Goal: Complete application form

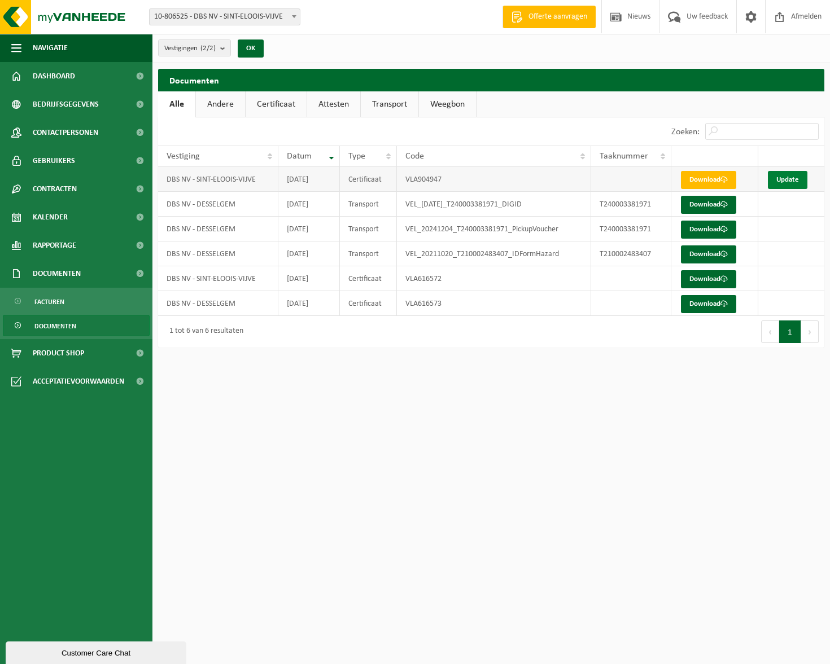
click at [792, 177] on link "Update" at bounding box center [788, 180] width 40 height 18
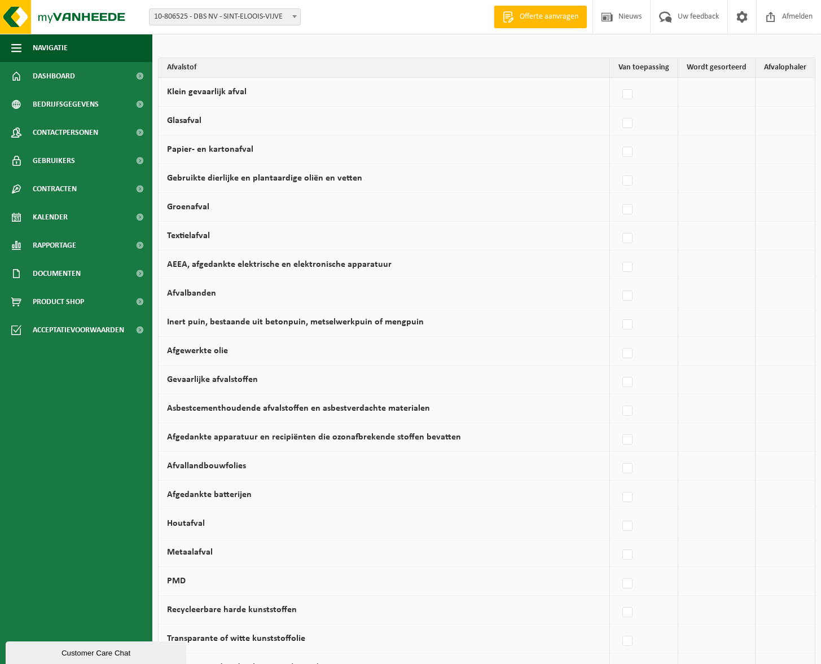
scroll to position [71, 0]
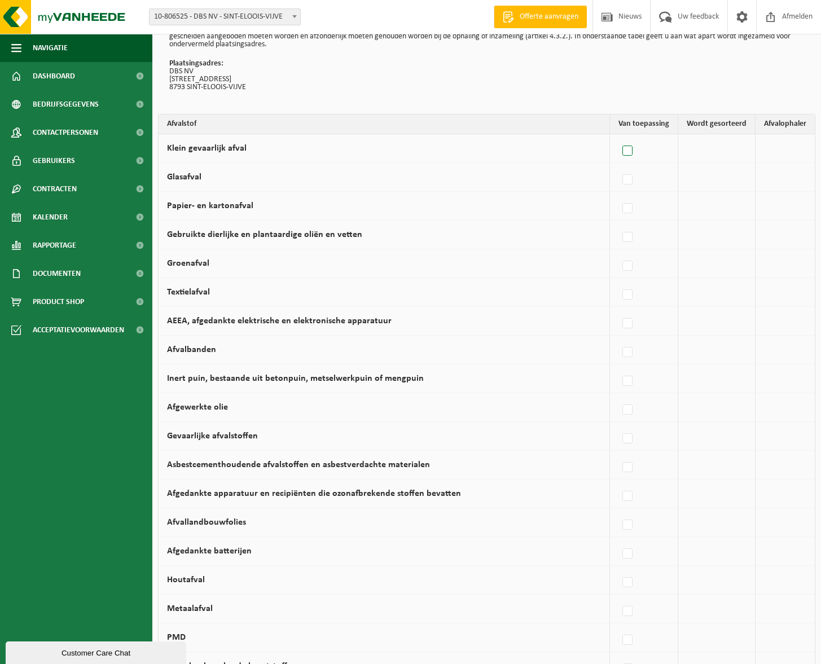
click at [629, 154] on label at bounding box center [628, 151] width 16 height 17
click at [619, 137] on input "Klein gevaarlijk afval" at bounding box center [618, 137] width 1 height 1
checkbox input "true"
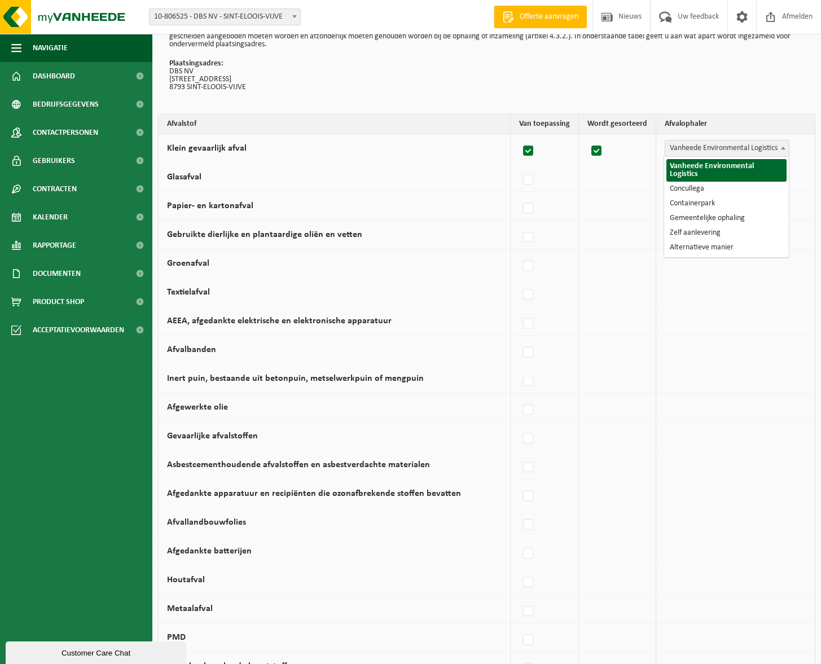
click at [730, 150] on span "Vanheede Environmental Logistics" at bounding box center [727, 149] width 124 height 16
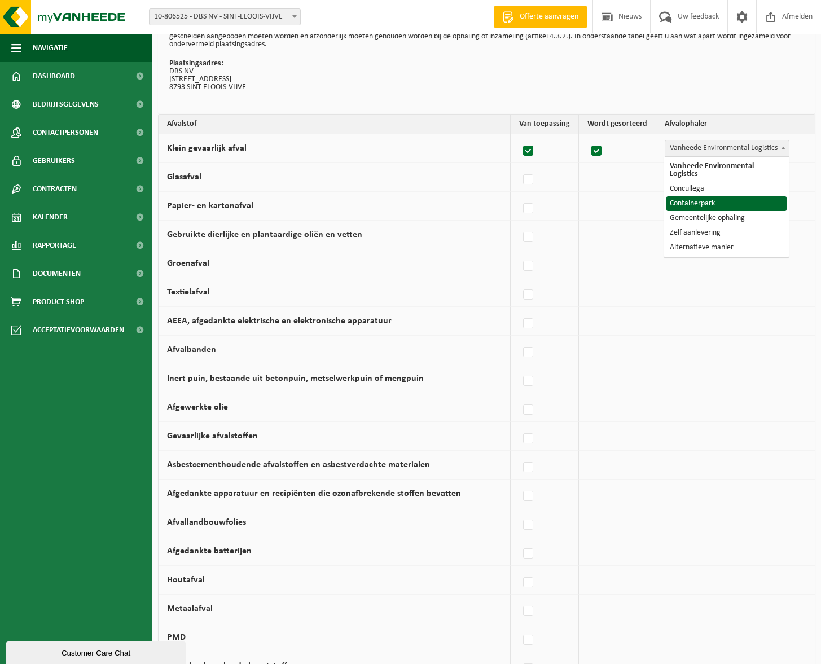
select select "Containerpark"
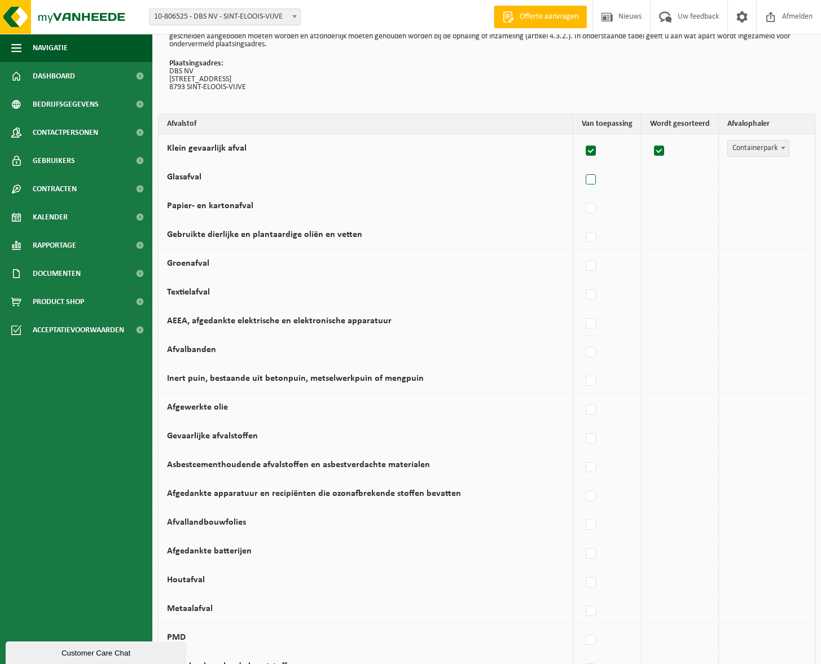
click at [598, 181] on label at bounding box center [592, 180] width 16 height 17
click at [582, 166] on input "Glasafval" at bounding box center [581, 165] width 1 height 1
checkbox input "true"
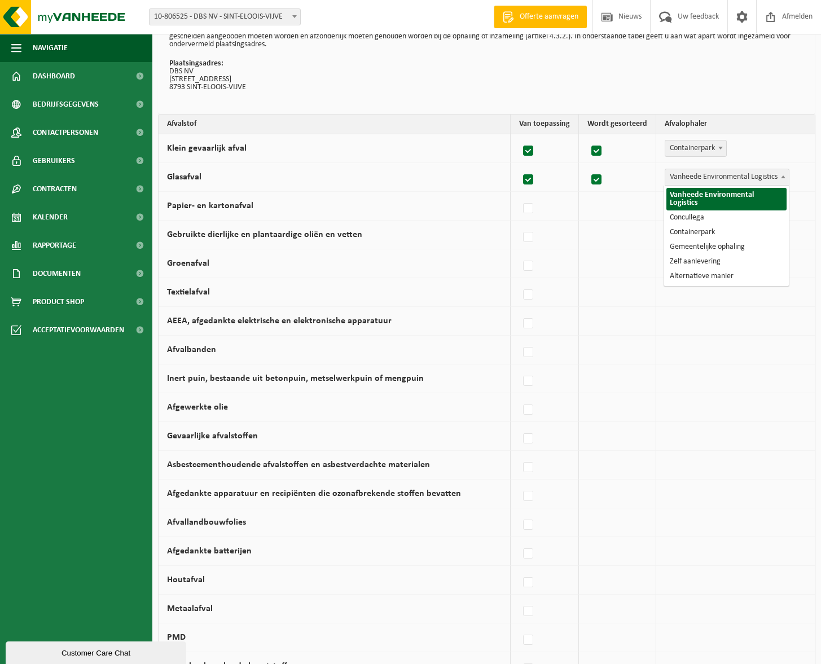
click at [742, 173] on span "Vanheede Environmental Logistics" at bounding box center [727, 177] width 124 height 16
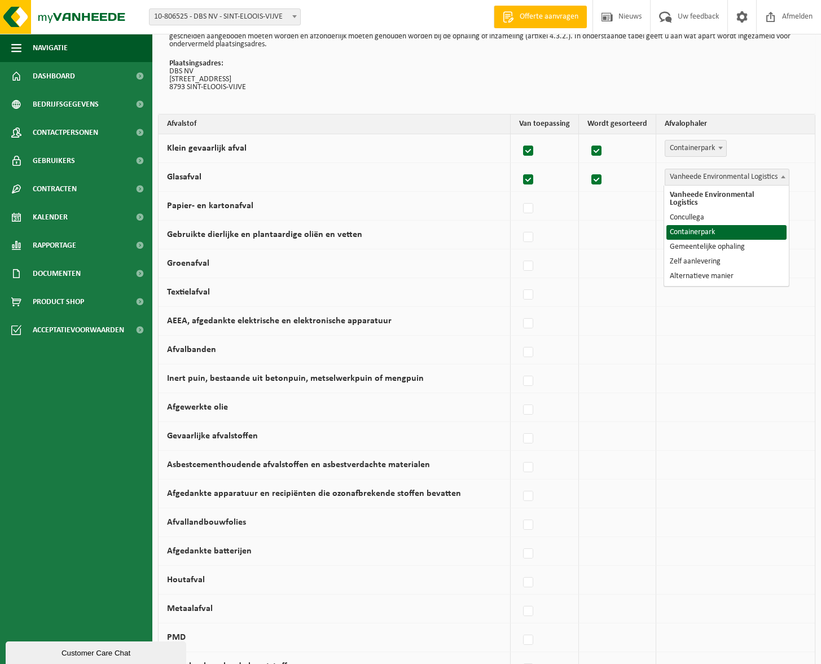
select select "Containerpark"
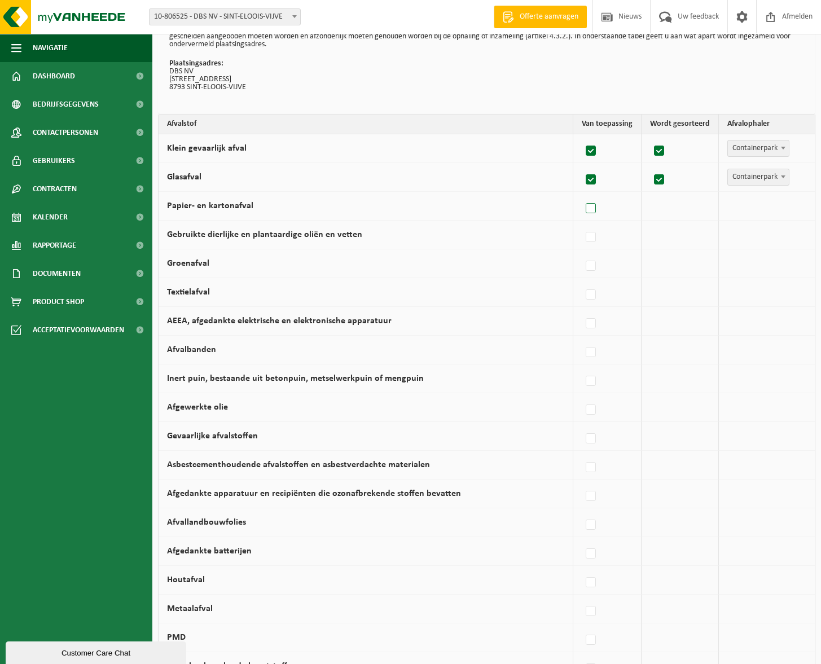
click at [594, 209] on label at bounding box center [592, 208] width 16 height 17
click at [582, 195] on input "Papier- en kartonafval" at bounding box center [581, 194] width 1 height 1
checkbox input "true"
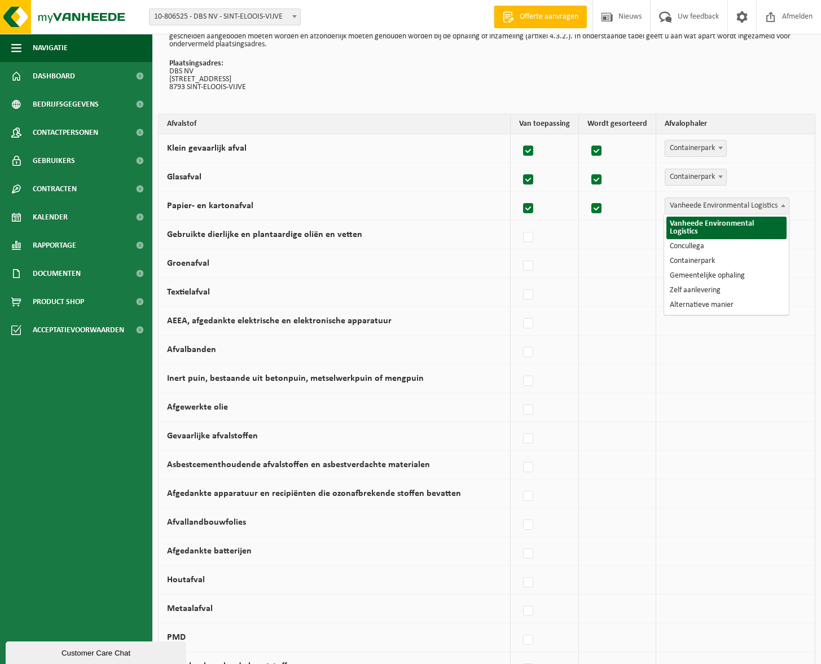
click at [713, 208] on span "Vanheede Environmental Logistics" at bounding box center [727, 206] width 124 height 16
select select "Gemeentelijke ophaling"
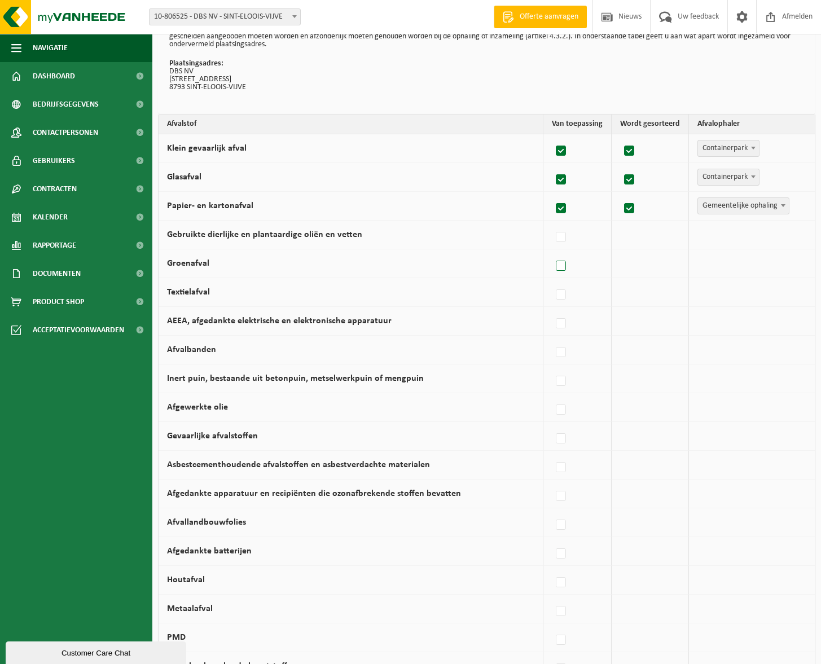
click at [563, 268] on label at bounding box center [562, 266] width 16 height 17
click at [552, 252] on input "Groenafval" at bounding box center [551, 252] width 1 height 1
checkbox input "true"
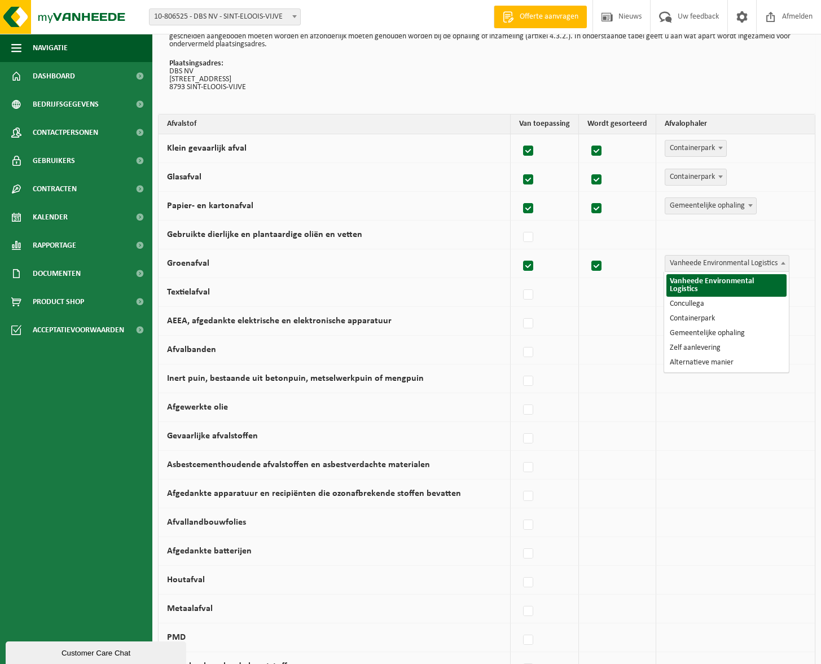
click at [715, 266] on span "Vanheede Environmental Logistics" at bounding box center [727, 264] width 124 height 16
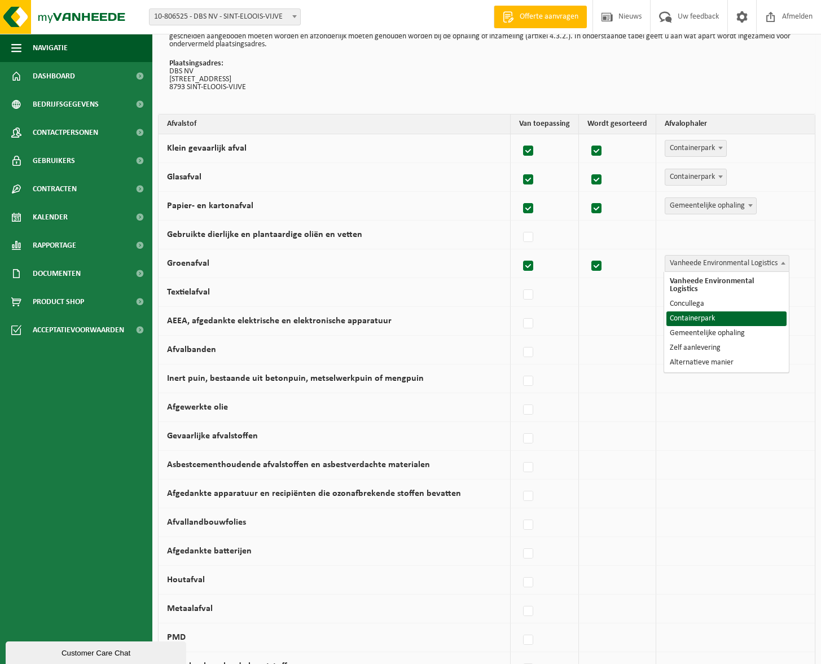
select select "Containerpark"
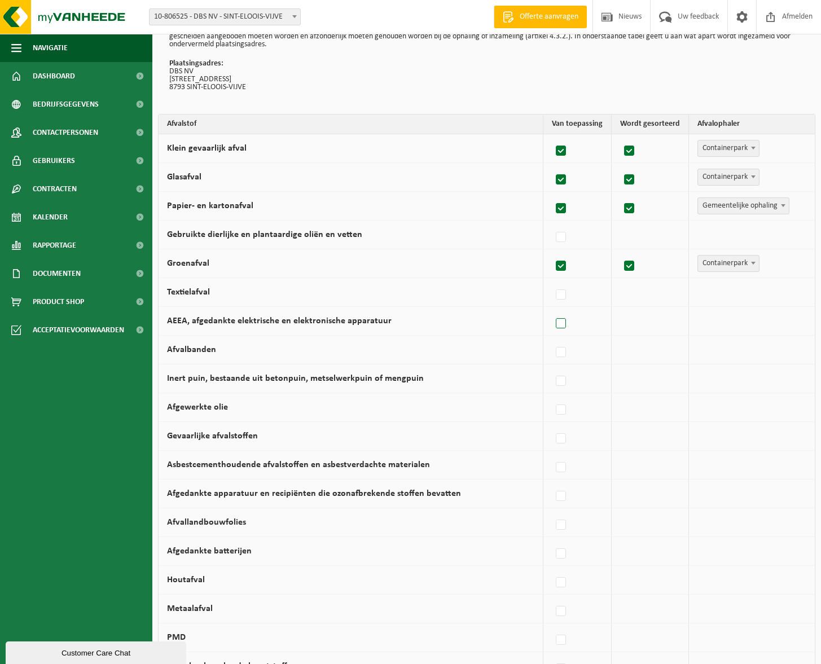
click at [563, 322] on label at bounding box center [562, 324] width 16 height 17
click at [552, 310] on input "AEEA, afgedankte elektrische en elektronische apparatuur" at bounding box center [551, 309] width 1 height 1
checkbox input "true"
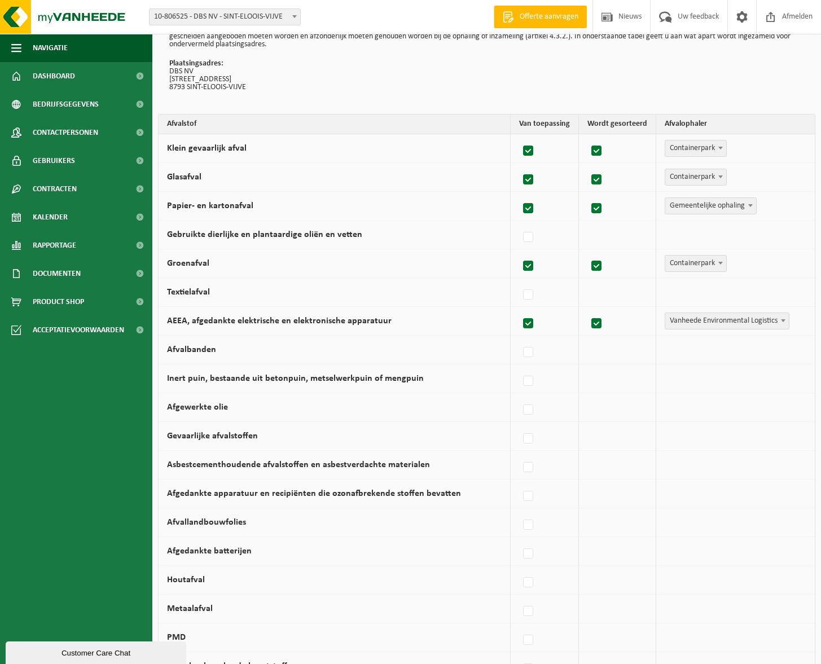
click at [698, 322] on span "Vanheede Environmental Logistics" at bounding box center [727, 321] width 124 height 16
select select "Containerpark"
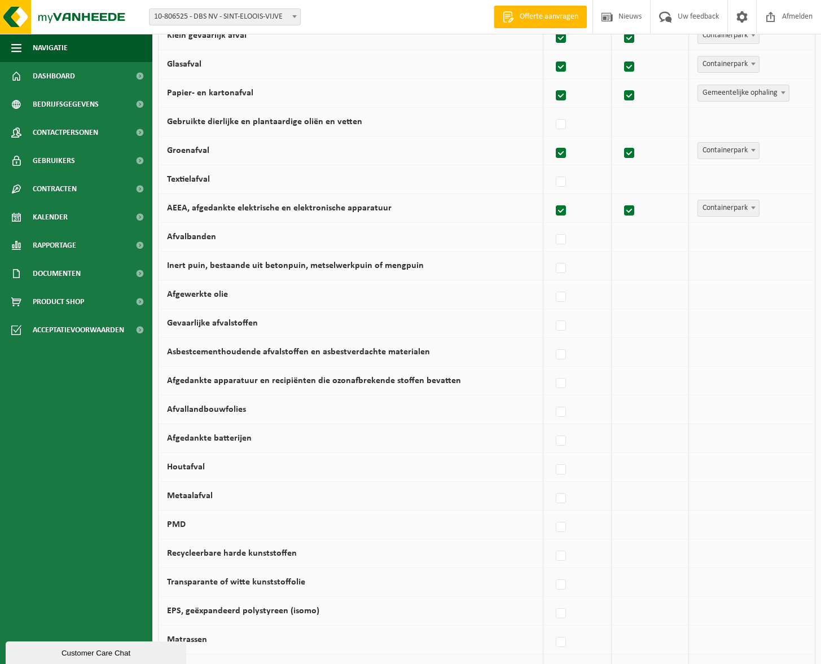
scroll to position [240, 0]
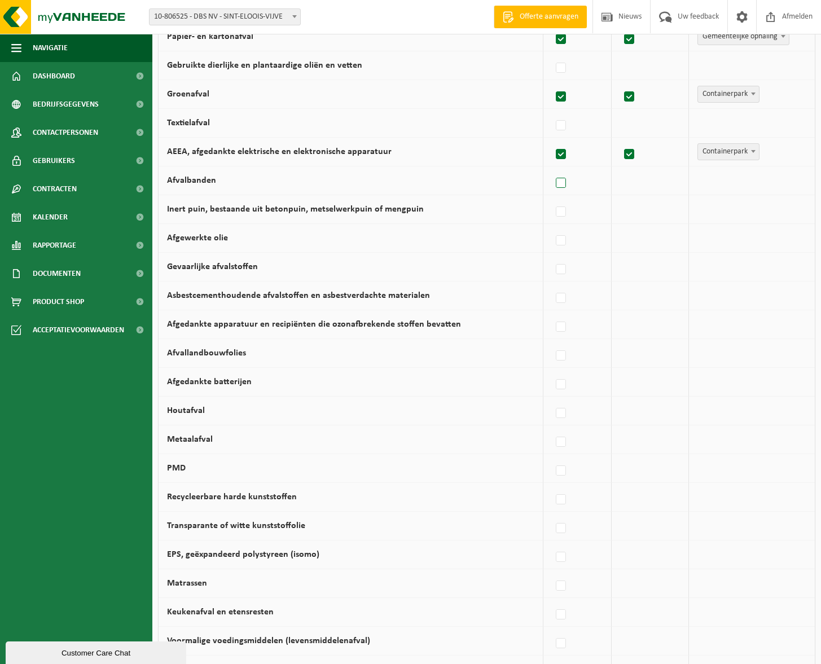
click at [566, 183] on label at bounding box center [562, 183] width 16 height 17
click at [552, 169] on input "Afvalbanden" at bounding box center [551, 169] width 1 height 1
checkbox input "true"
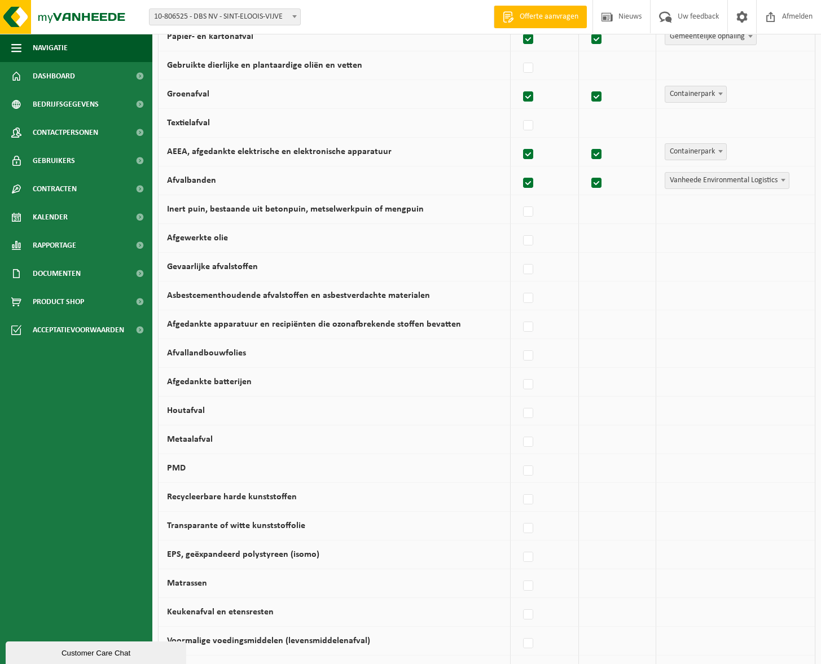
click at [693, 183] on span "Vanheede Environmental Logistics" at bounding box center [727, 181] width 124 height 16
select select "Containerpark"
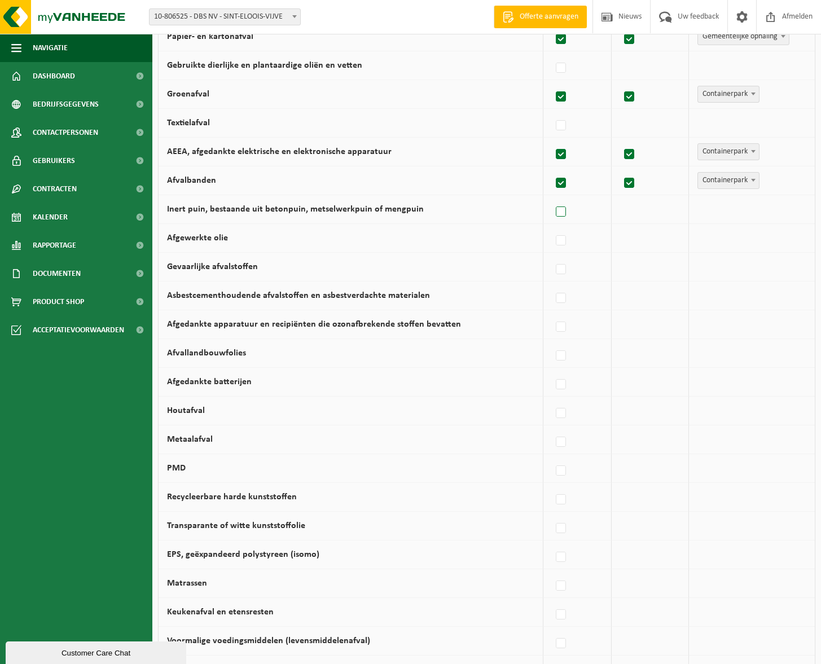
click at [567, 214] on label at bounding box center [562, 212] width 16 height 17
click at [552, 198] on input "Inert puin, bestaande uit betonpuin, metselwerkpuin of mengpuin" at bounding box center [551, 198] width 1 height 1
checkbox input "true"
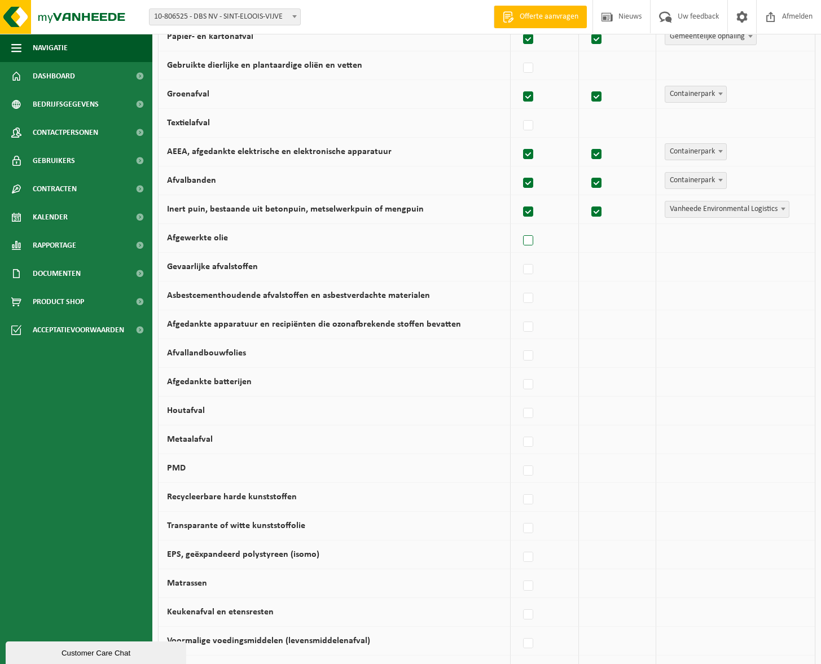
click at [536, 241] on label at bounding box center [529, 241] width 16 height 17
click at [519, 227] on input "Afgewerkte olie" at bounding box center [519, 226] width 1 height 1
checkbox input "true"
click at [690, 214] on span "Vanheede Environmental Logistics" at bounding box center [727, 210] width 124 height 16
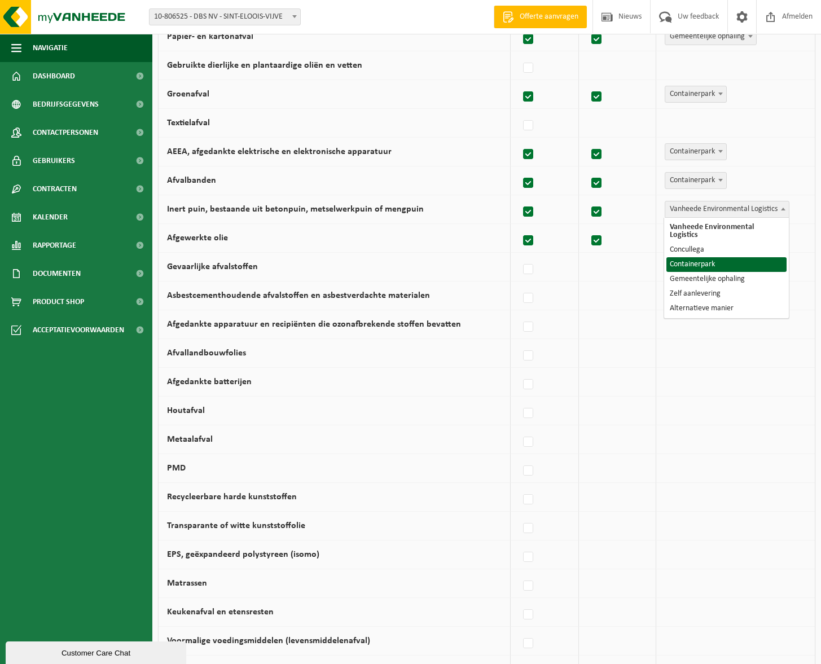
select select "Containerpark"
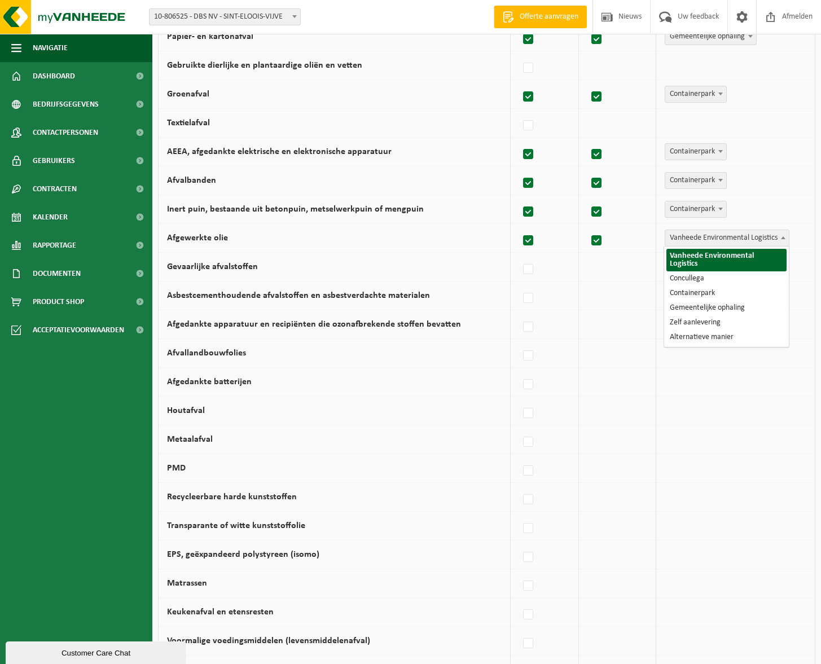
click at [700, 238] on span "Vanheede Environmental Logistics" at bounding box center [727, 238] width 124 height 16
select select "Containerpark"
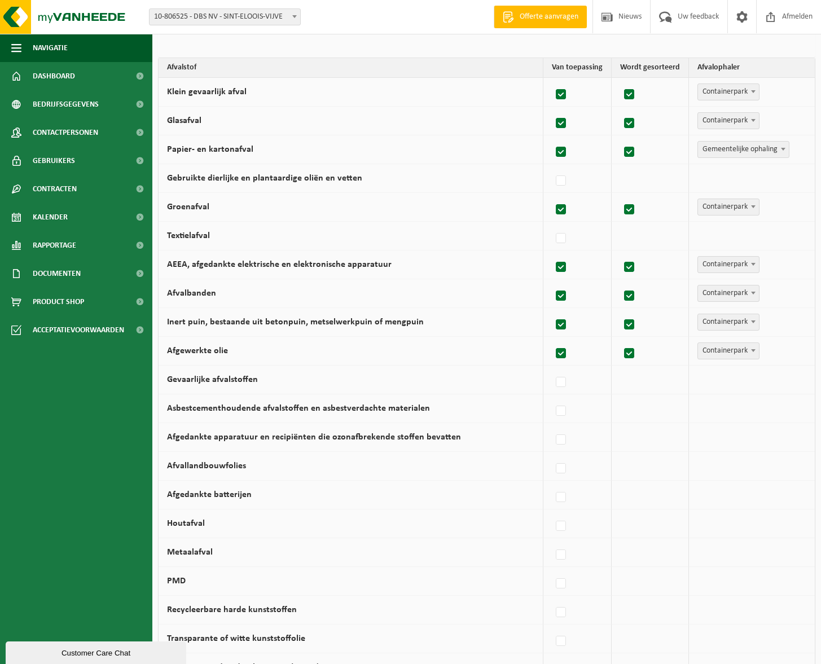
scroll to position [183, 0]
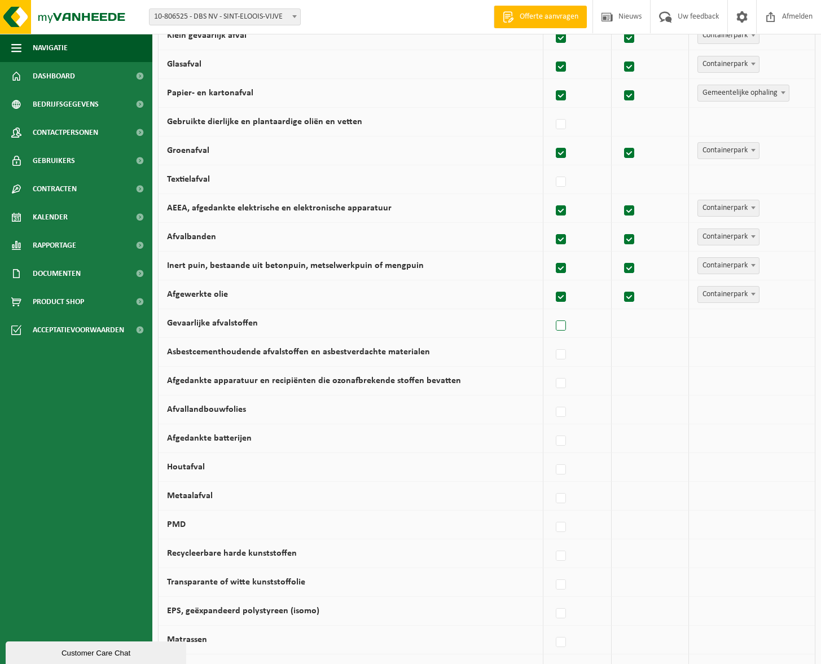
click at [564, 325] on label at bounding box center [562, 326] width 16 height 17
click at [552, 312] on input "Gevaarlijke afvalstoffen" at bounding box center [551, 312] width 1 height 1
checkbox input "true"
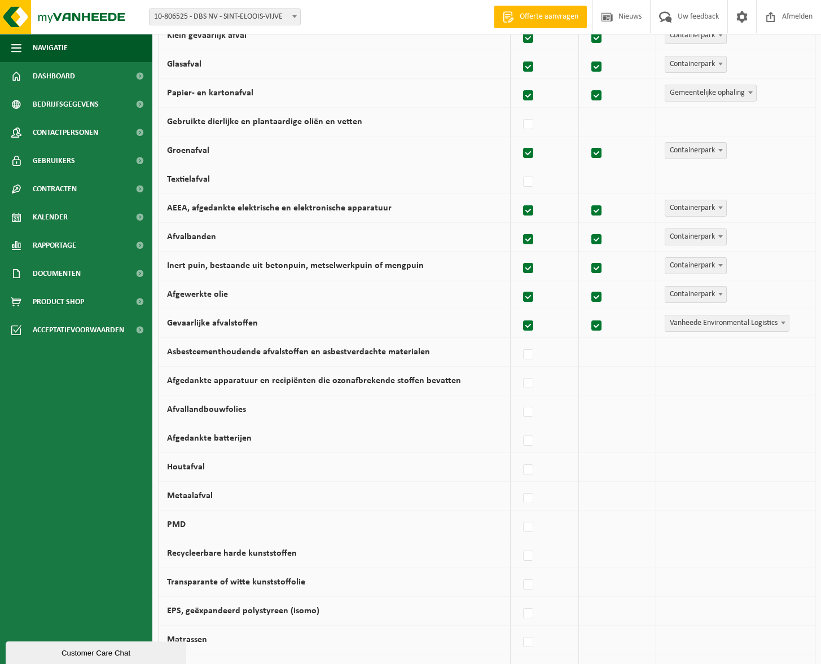
click at [698, 323] on span "Vanheede Environmental Logistics" at bounding box center [727, 324] width 124 height 16
select select "Containerpark"
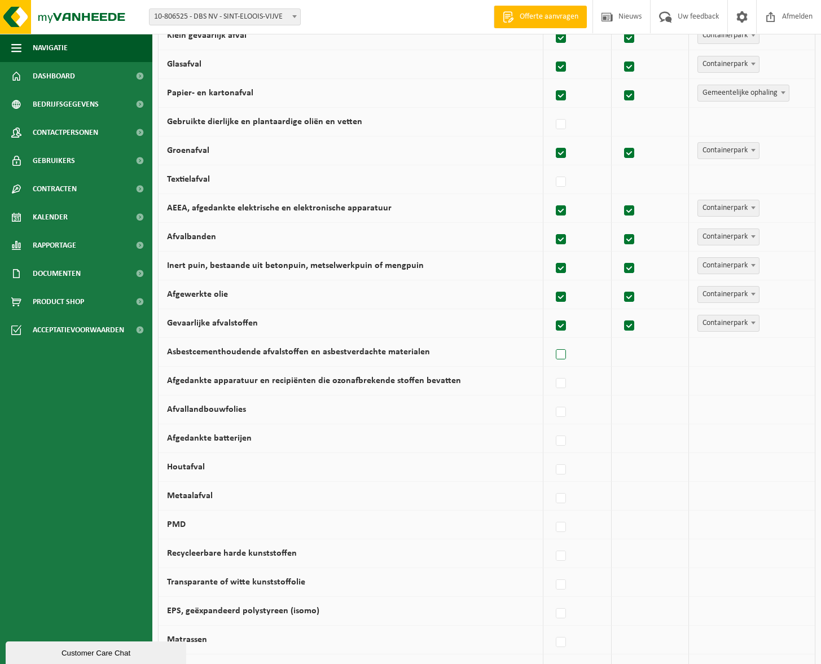
click at [564, 354] on label at bounding box center [562, 355] width 16 height 17
click at [552, 341] on input "Asbestcementhoudende afvalstoffen en asbestverdachte materialen" at bounding box center [551, 340] width 1 height 1
checkbox input "true"
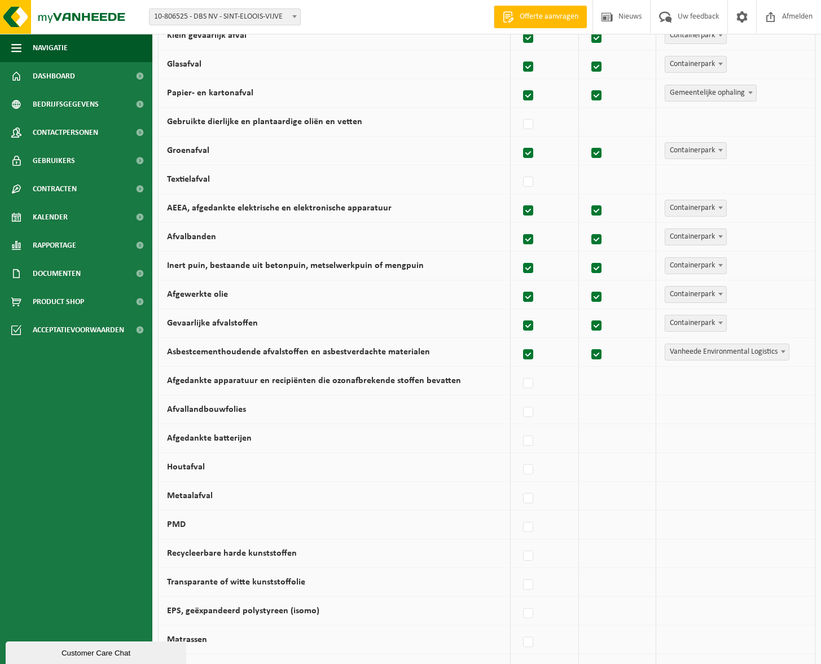
click at [713, 353] on span "Vanheede Environmental Logistics" at bounding box center [727, 352] width 124 height 16
select select "Concullega"
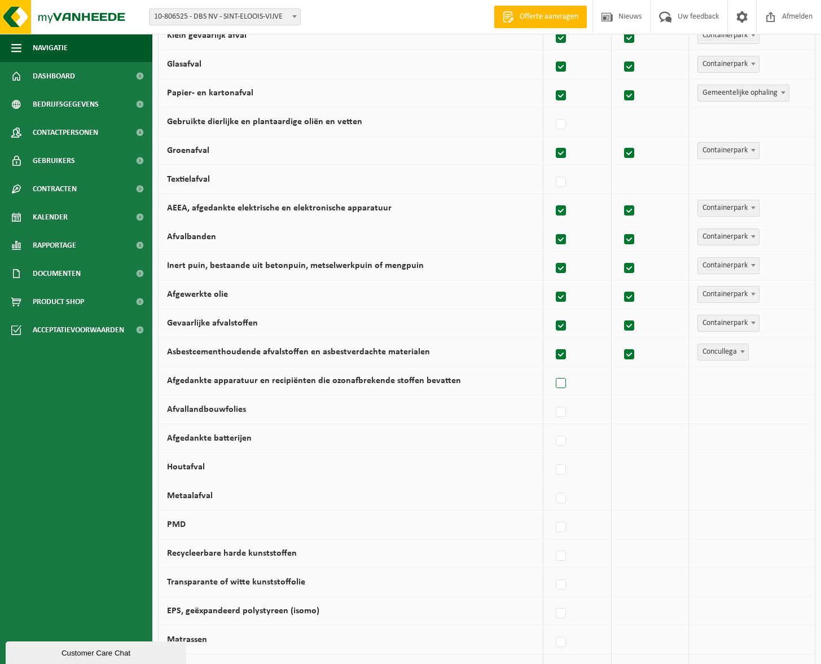
click at [566, 379] on label at bounding box center [562, 383] width 16 height 17
click at [552, 370] on input "Afgedankte apparatuur en recipiënten die ozonafbrekende stoffen bevatten" at bounding box center [551, 369] width 1 height 1
checkbox input "true"
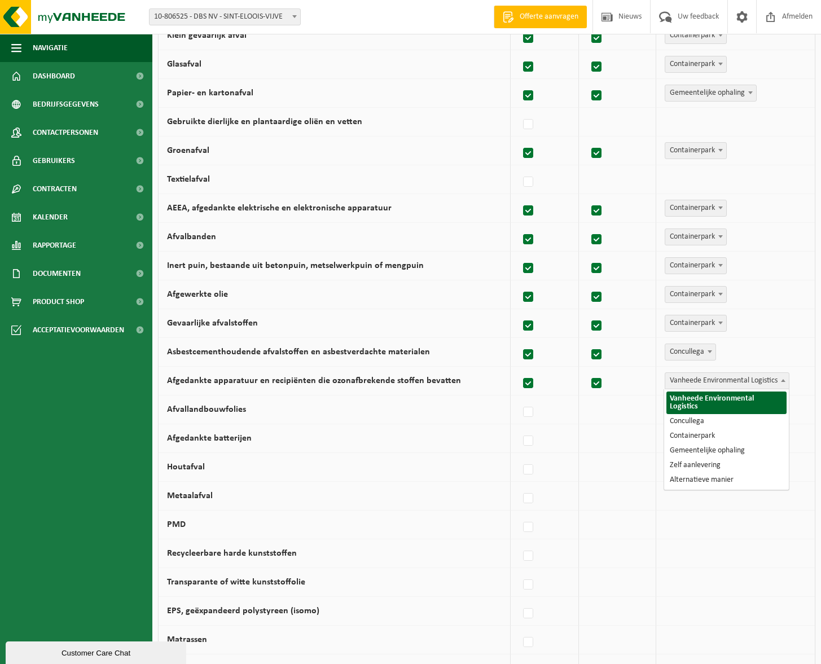
click at [699, 379] on span "Vanheede Environmental Logistics" at bounding box center [727, 381] width 124 height 16
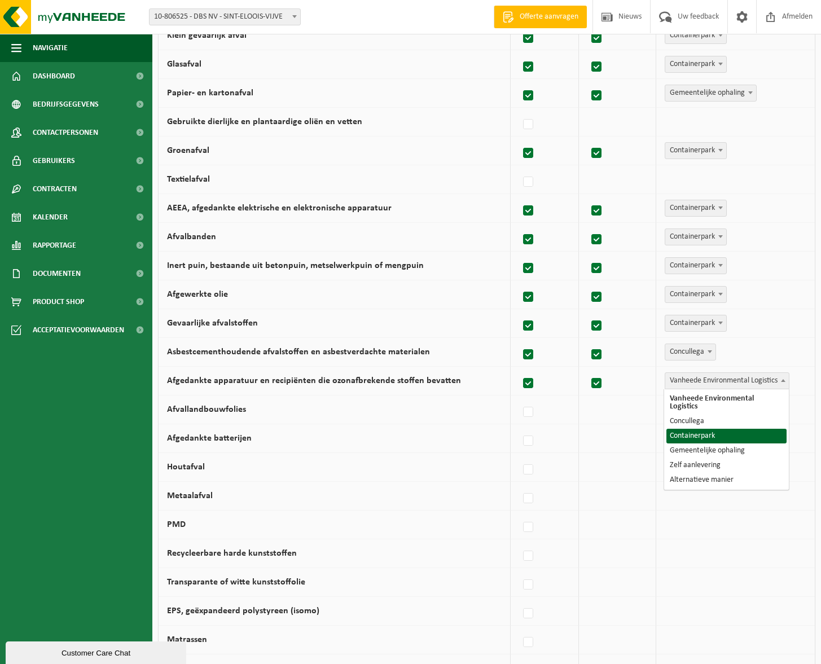
select select "Containerpark"
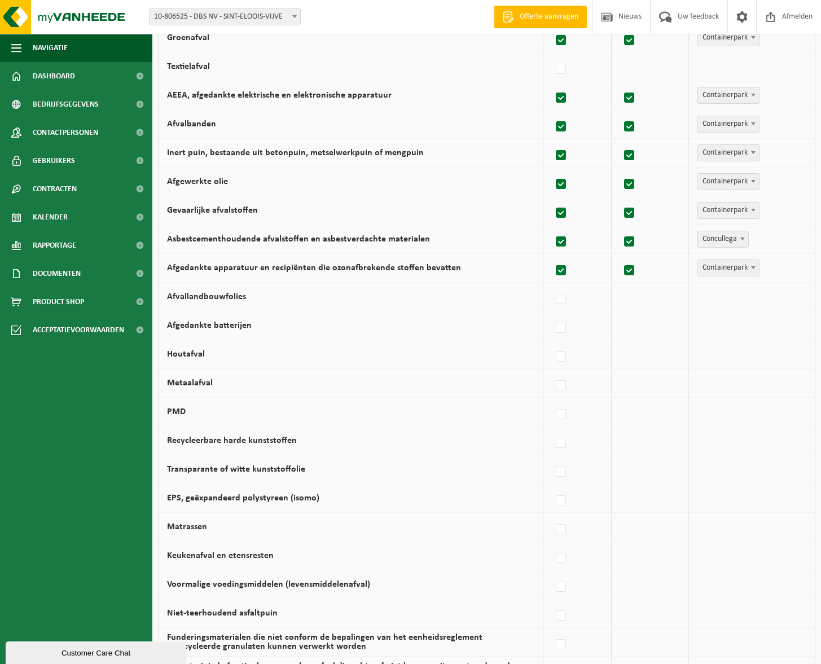
scroll to position [353, 0]
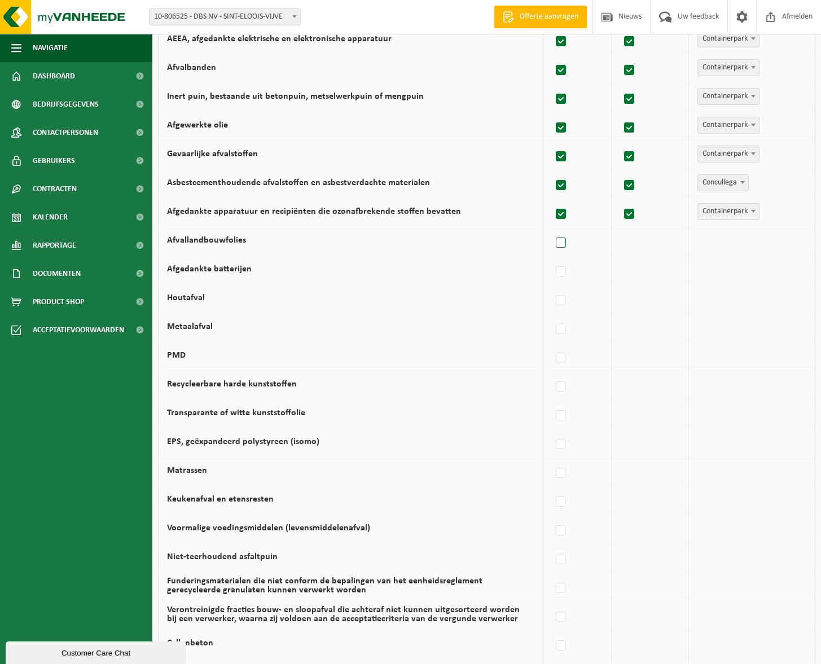
click at [563, 243] on label at bounding box center [562, 243] width 16 height 17
click at [552, 229] on input "Afvallandbouwfolies" at bounding box center [551, 229] width 1 height 1
checkbox input "true"
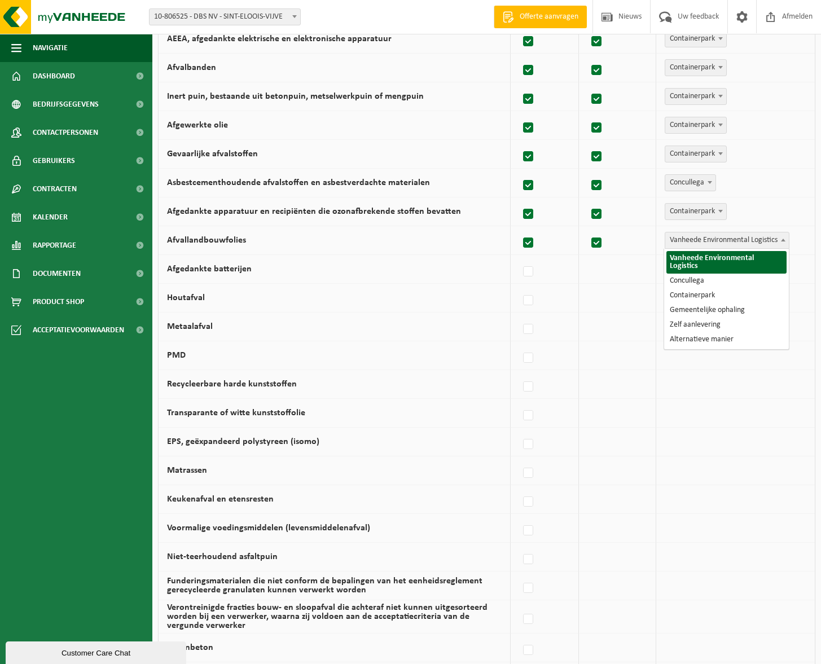
click at [703, 242] on span "Vanheede Environmental Logistics" at bounding box center [727, 241] width 124 height 16
select select "Containerpark"
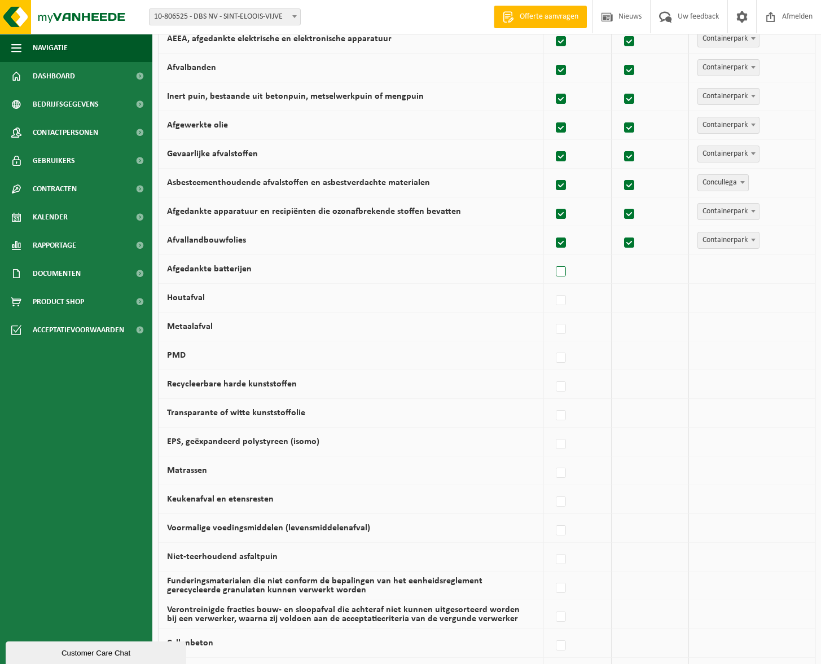
click at [569, 271] on label at bounding box center [562, 272] width 16 height 17
click at [552, 258] on input "Afgedankte batterijen" at bounding box center [551, 257] width 1 height 1
checkbox input "true"
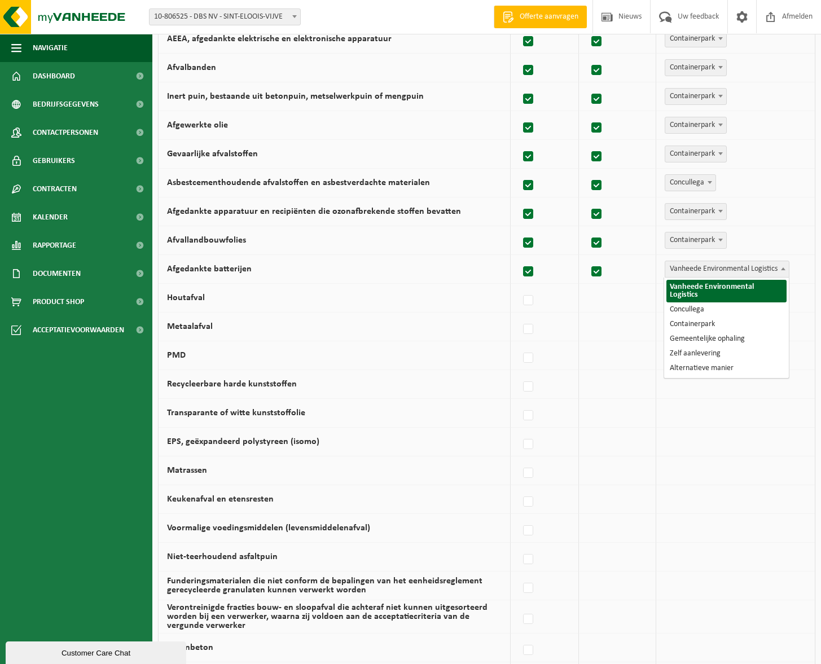
click at [713, 269] on span "Vanheede Environmental Logistics" at bounding box center [727, 269] width 124 height 16
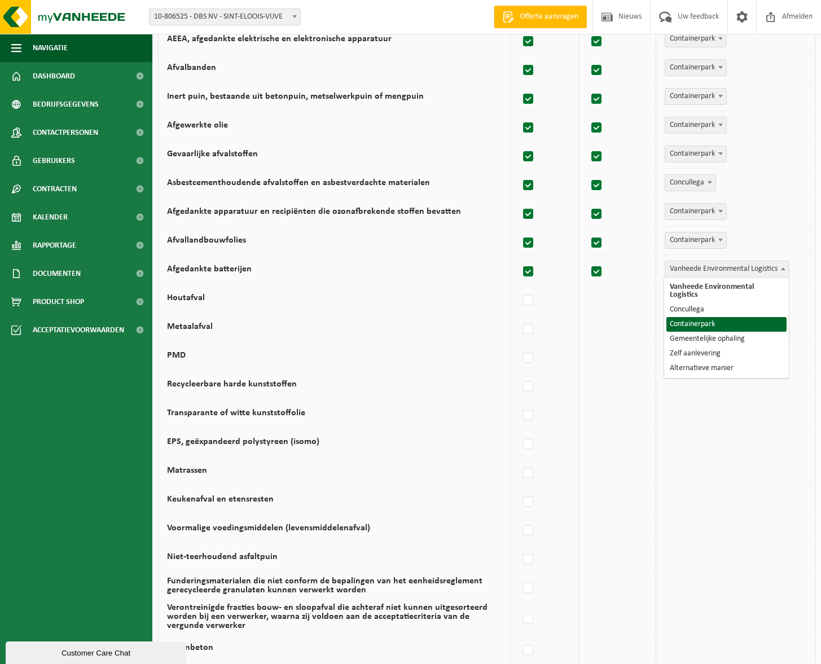
select select "Containerpark"
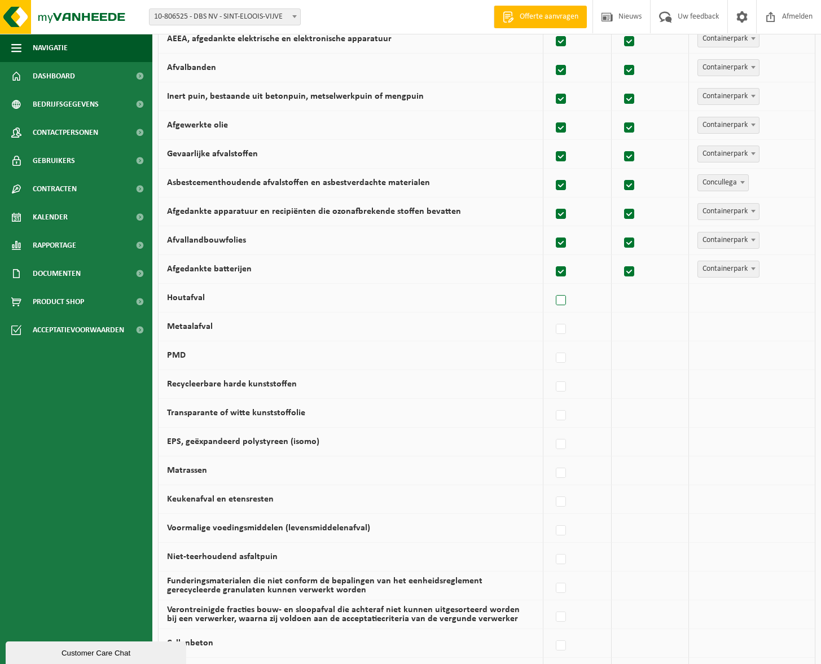
click at [562, 295] on label at bounding box center [562, 300] width 16 height 17
click at [552, 287] on input "Houtafval" at bounding box center [551, 286] width 1 height 1
checkbox input "true"
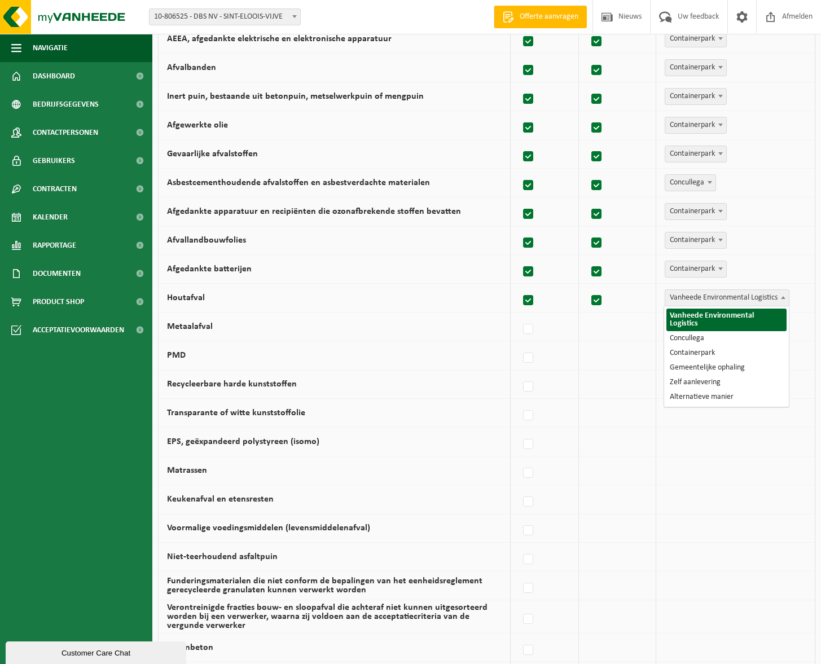
click at [703, 297] on span "Vanheede Environmental Logistics" at bounding box center [727, 298] width 124 height 16
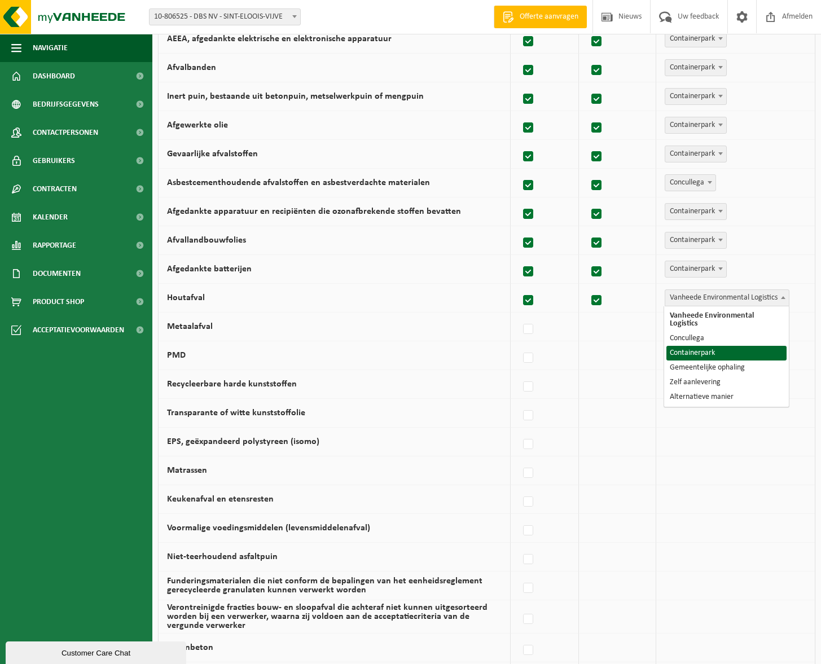
select select "Containerpark"
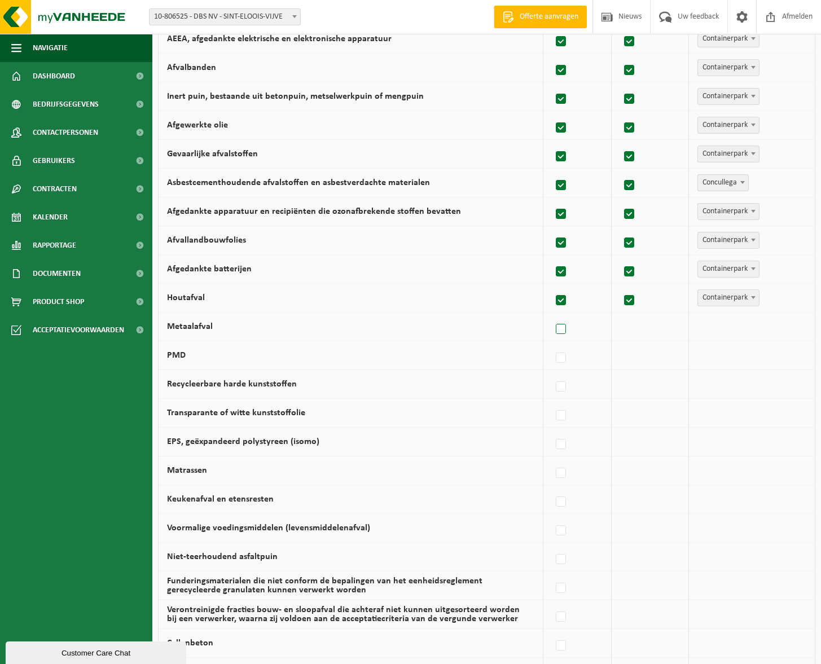
click at [563, 327] on label at bounding box center [562, 329] width 16 height 17
click at [552, 316] on input "Metaalafval" at bounding box center [551, 315] width 1 height 1
checkbox input "true"
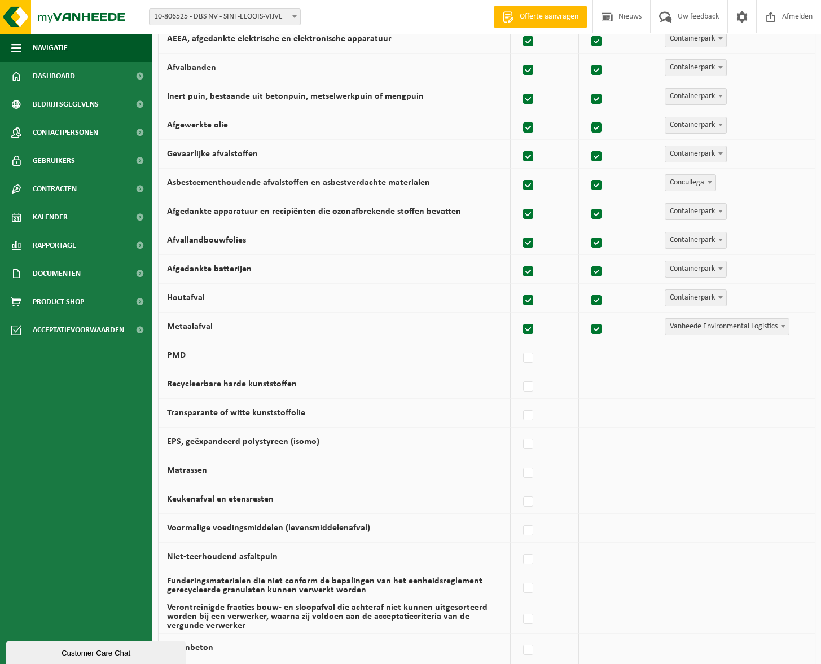
click at [691, 327] on span "Vanheede Environmental Logistics" at bounding box center [727, 327] width 124 height 16
select select "Concullega"
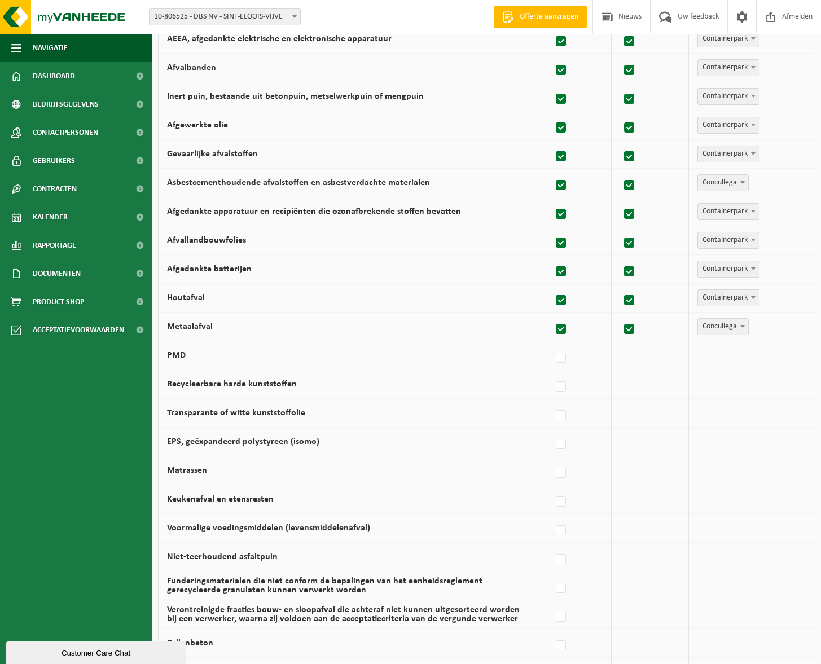
scroll to position [409, 0]
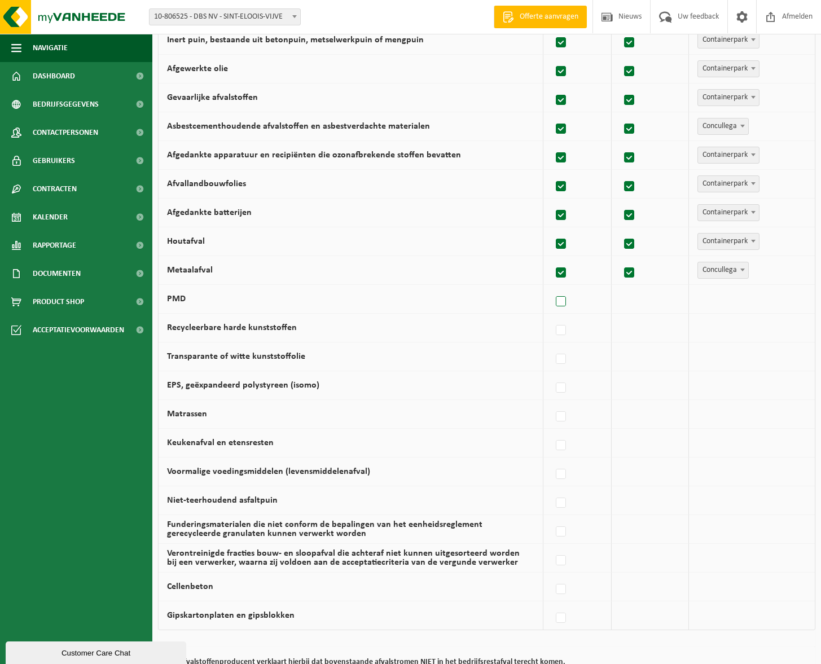
click at [565, 304] on label at bounding box center [562, 302] width 16 height 17
click at [552, 288] on input "PMD" at bounding box center [551, 287] width 1 height 1
checkbox input "true"
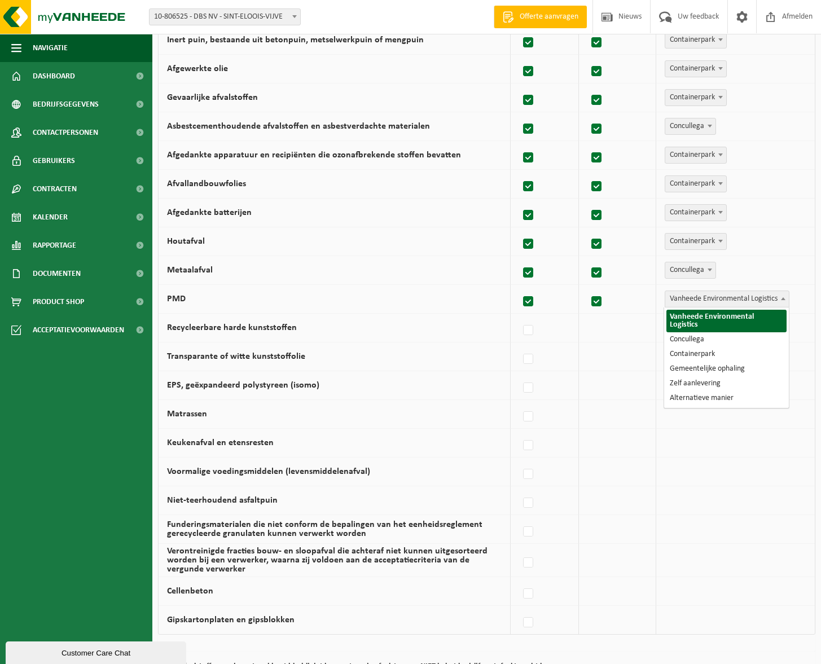
click at [702, 302] on span "Vanheede Environmental Logistics" at bounding box center [727, 299] width 124 height 16
select select "Gemeentelijke ophaling"
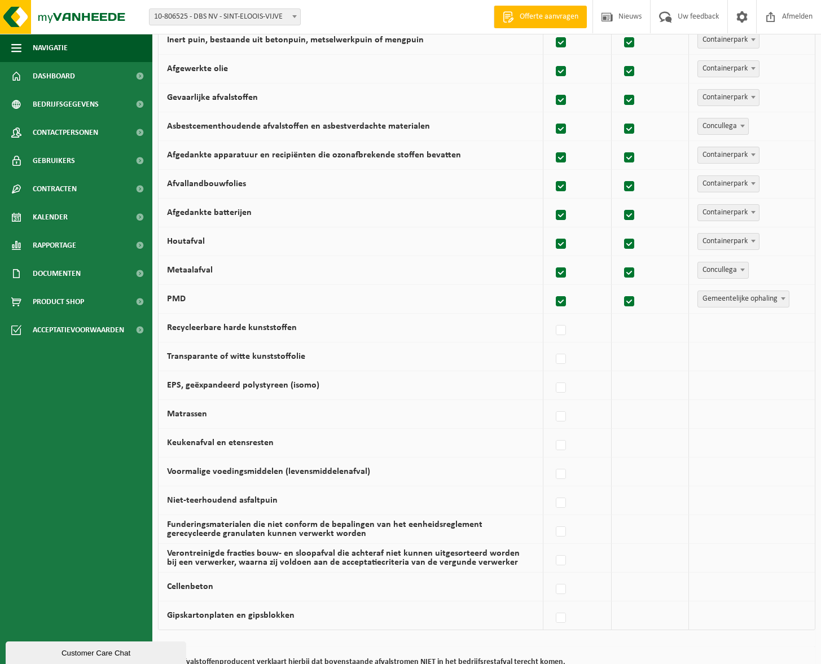
scroll to position [522, 0]
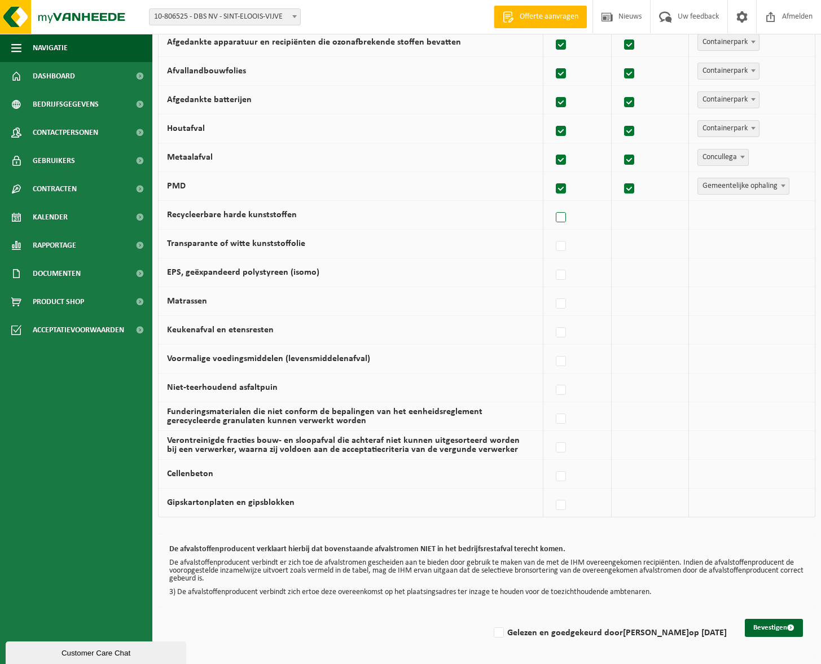
click at [563, 218] on label at bounding box center [562, 217] width 16 height 17
click at [552, 204] on input "Recycleerbare harde kunststoffen" at bounding box center [551, 203] width 1 height 1
checkbox input "true"
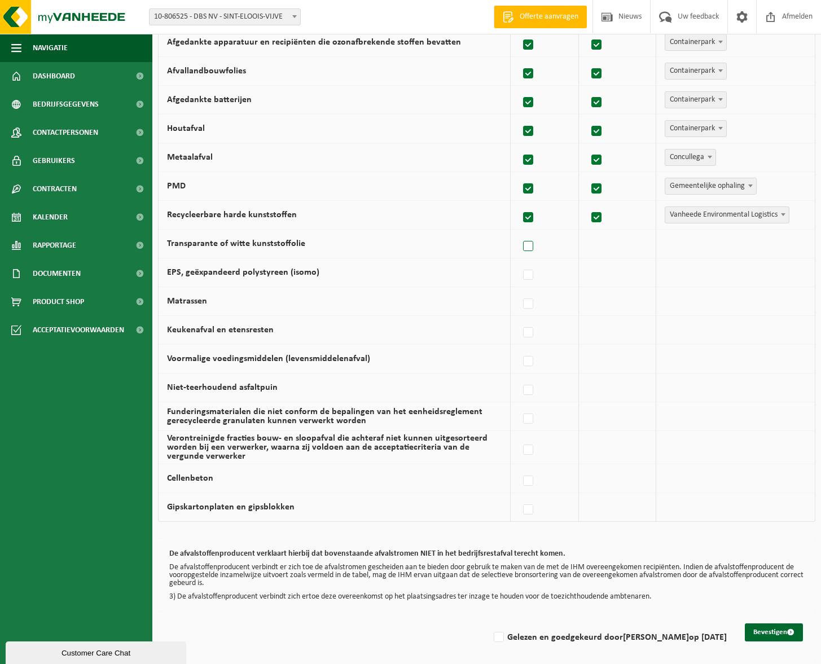
click at [532, 249] on label at bounding box center [529, 246] width 16 height 17
click at [519, 233] on input "Transparante of witte kunststoffolie" at bounding box center [519, 232] width 1 height 1
checkbox input "true"
click at [532, 277] on label at bounding box center [529, 275] width 16 height 17
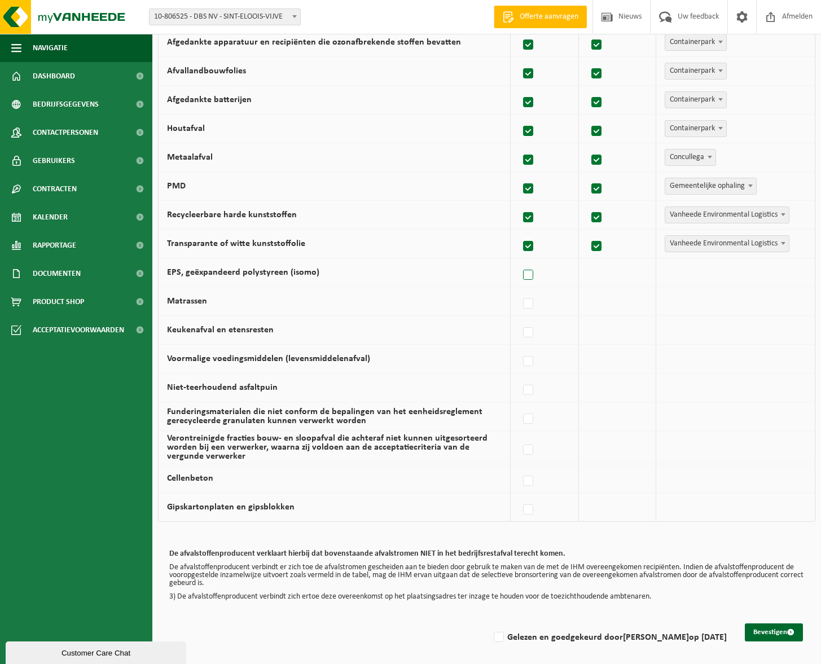
click at [519, 261] on input "EPS, geëxpandeerd polystyreen (isomo)" at bounding box center [519, 261] width 1 height 1
checkbox input "true"
click at [530, 305] on label at bounding box center [529, 304] width 16 height 17
click at [519, 290] on input "Matrassen" at bounding box center [519, 290] width 1 height 1
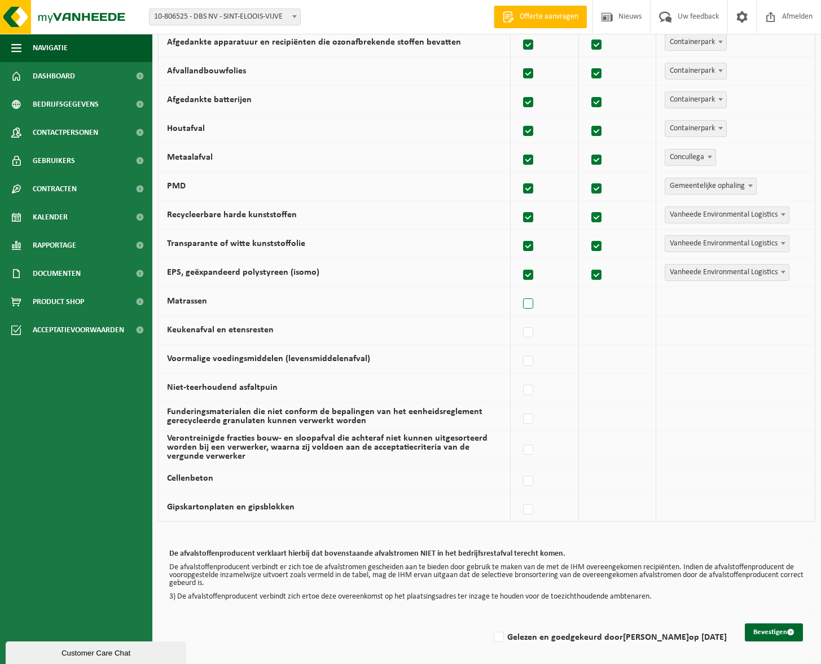
checkbox input "true"
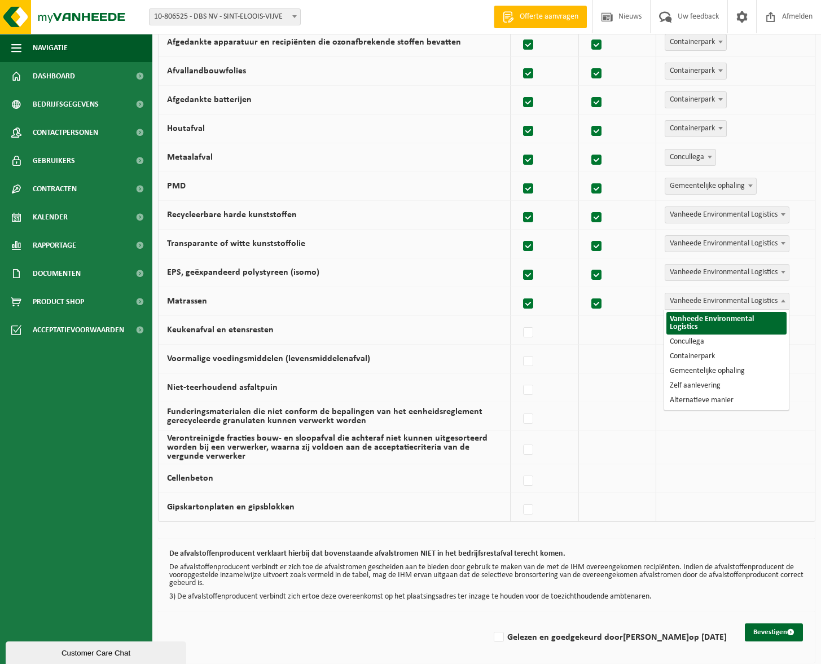
click at [699, 304] on span "Vanheede Environmental Logistics" at bounding box center [727, 302] width 124 height 16
select select "Containerpark"
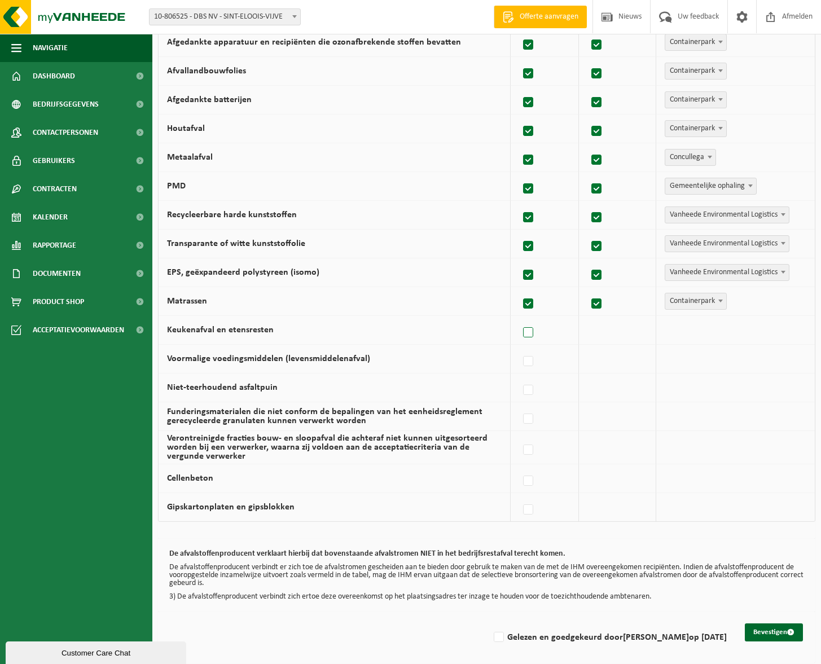
click at [532, 333] on label at bounding box center [529, 333] width 16 height 17
click at [519, 319] on input "Keukenafval en etensresten" at bounding box center [519, 318] width 1 height 1
checkbox input "true"
click at [534, 362] on label at bounding box center [529, 361] width 16 height 17
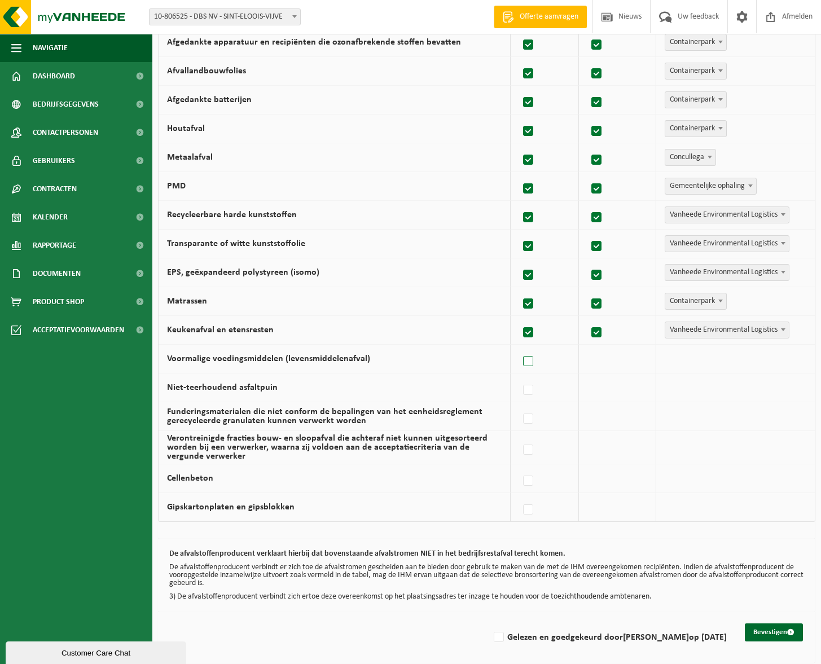
click at [519, 348] on input "Voormalige voedingsmiddelen (levensmiddelenafval)" at bounding box center [519, 347] width 1 height 1
checkbox input "true"
click at [528, 395] on label at bounding box center [529, 390] width 16 height 17
click at [519, 376] on input "Niet-teerhoudend asfaltpuin" at bounding box center [519, 376] width 1 height 1
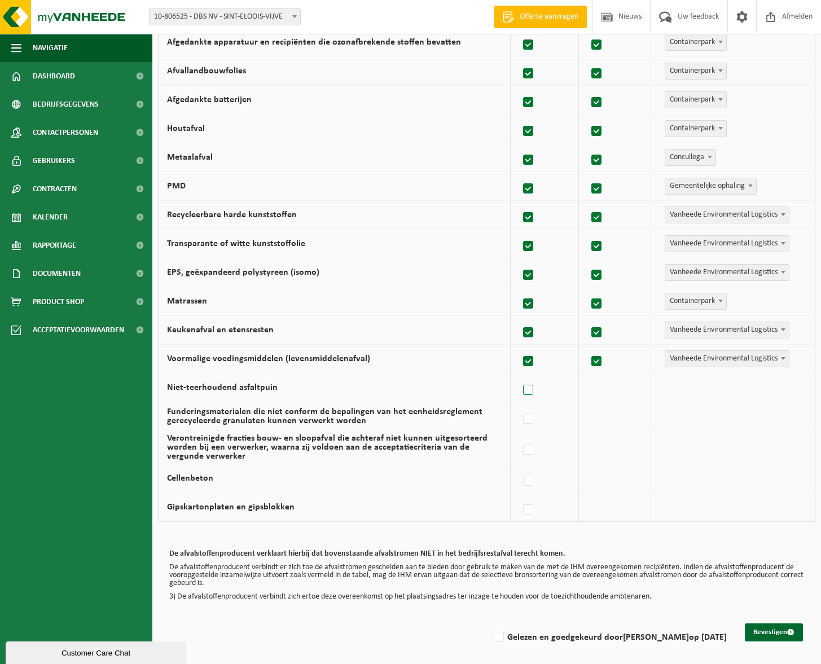
checkbox input "true"
click at [709, 388] on span "Vanheede Environmental Logistics" at bounding box center [727, 388] width 124 height 16
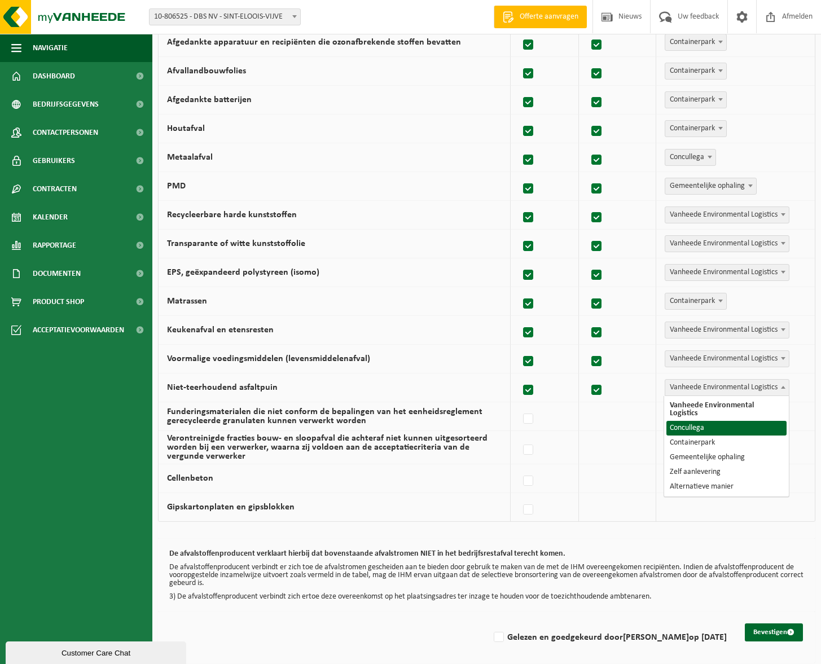
select select "Concullega"
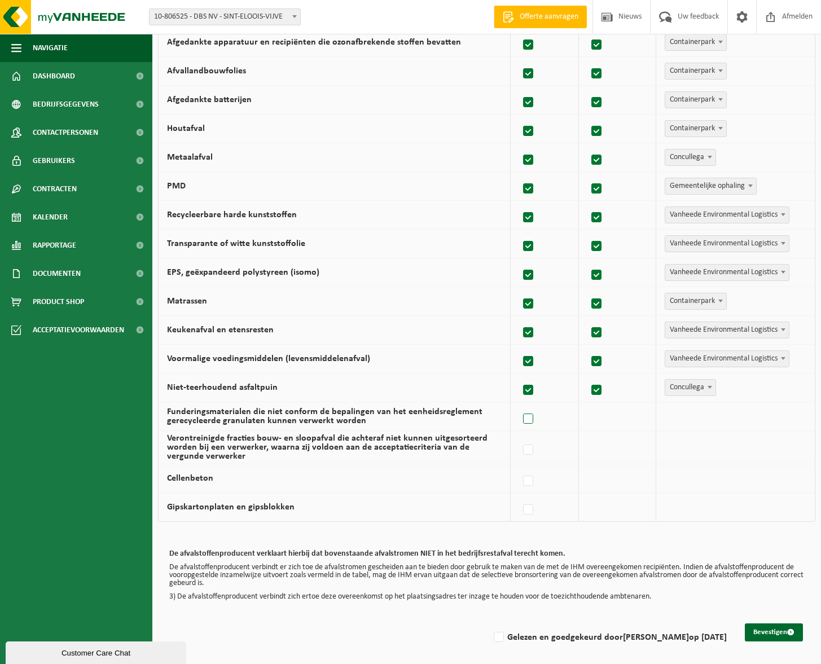
click at [529, 418] on label at bounding box center [529, 419] width 16 height 17
click at [519, 405] on input "Funderingsmaterialen die niet conform de bepalingen van het eenheidsreglement g…" at bounding box center [519, 405] width 1 height 1
checkbox input "true"
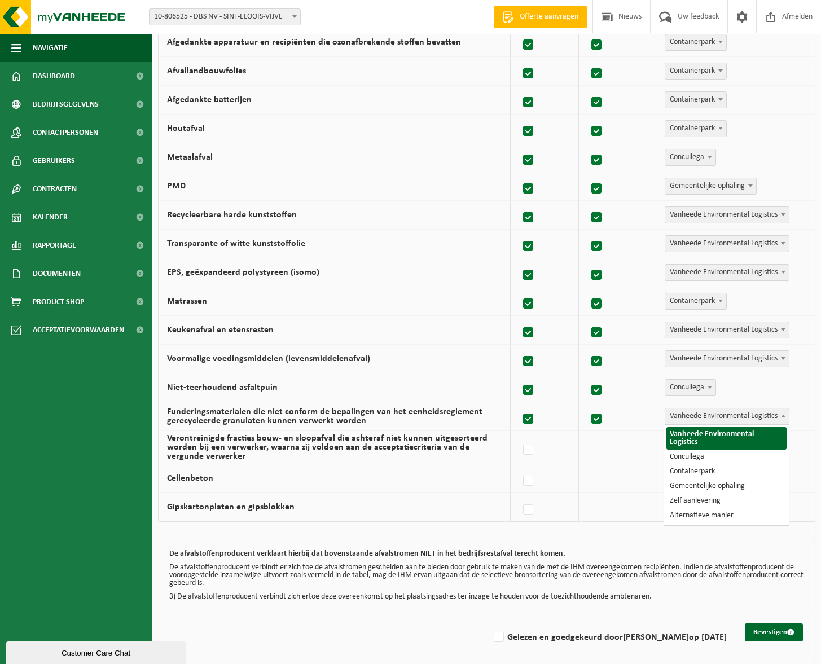
click at [685, 420] on span "Vanheede Environmental Logistics" at bounding box center [727, 417] width 124 height 16
select select "Concullega"
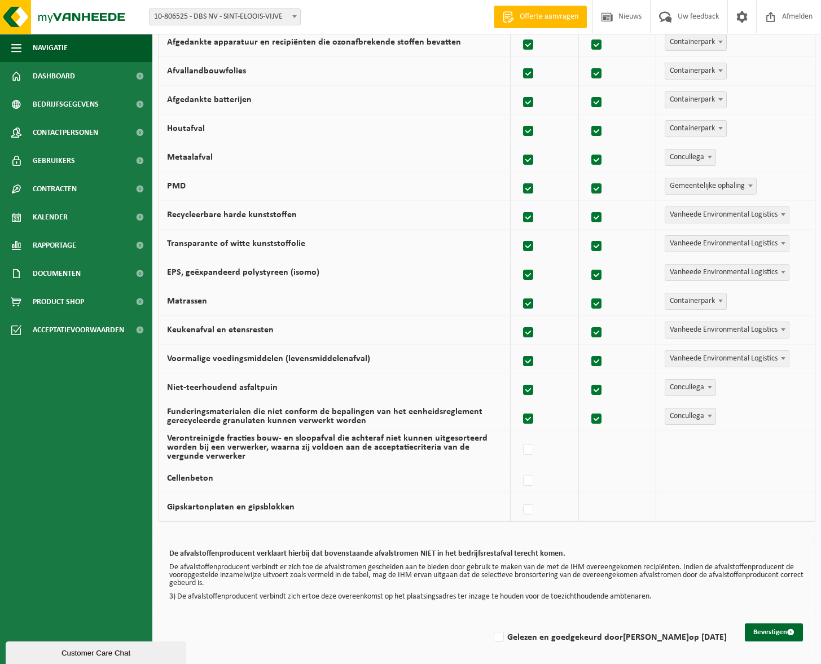
scroll to position [466, 0]
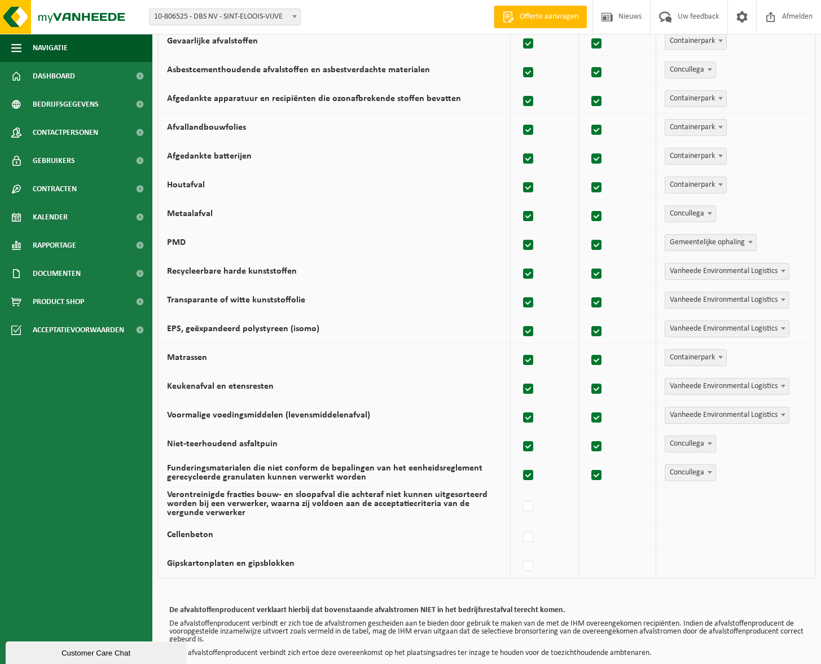
click at [693, 330] on span "Vanheede Environmental Logistics" at bounding box center [727, 329] width 124 height 16
select select "Containerpark"
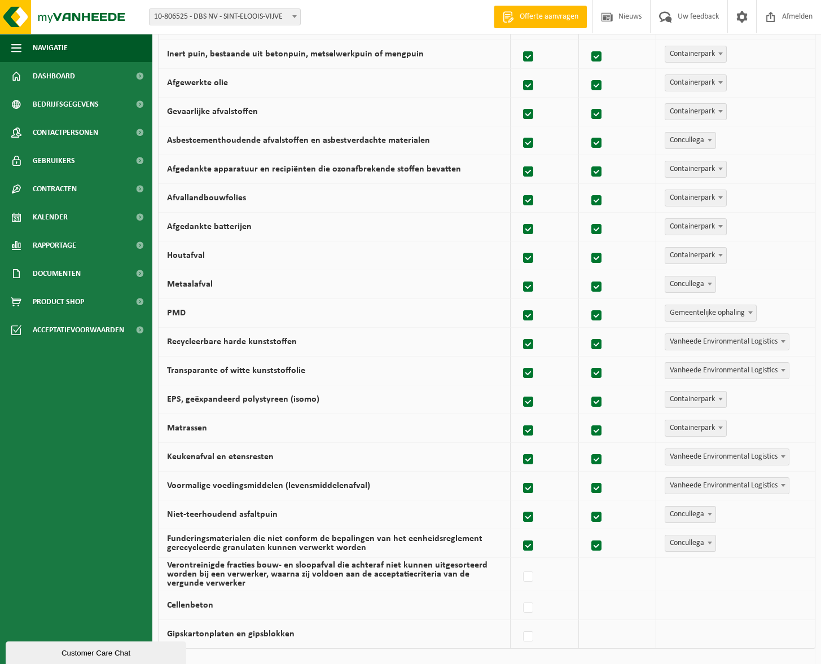
scroll to position [527, 0]
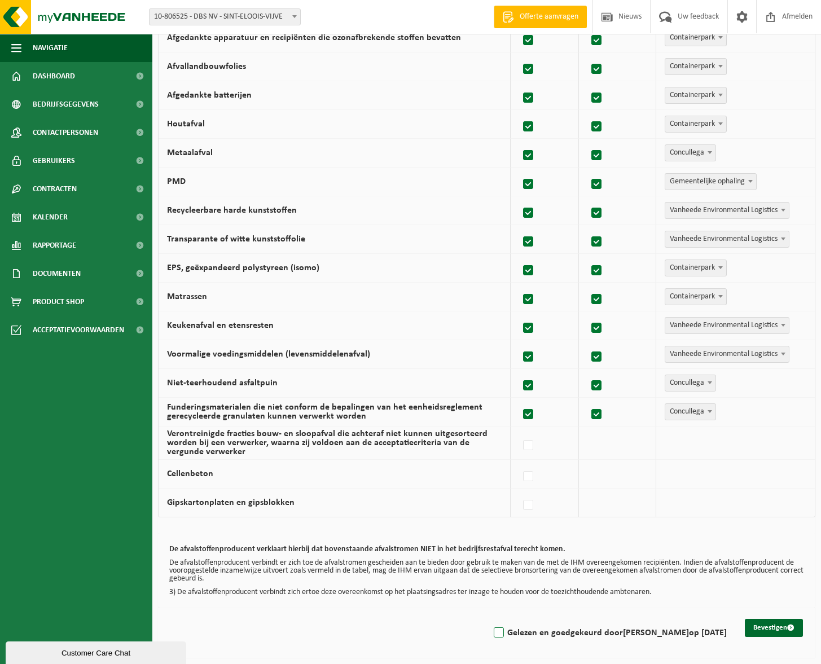
click at [500, 636] on label "Gelezen en goedgekeurd door ANN GHEYSEN op 08/09/25" at bounding box center [609, 633] width 235 height 17
click at [490, 619] on input "Gelezen en goedgekeurd door ANN GHEYSEN op 08/09/25" at bounding box center [489, 619] width 1 height 1
checkbox input "true"
click at [764, 632] on button "Bevestigen" at bounding box center [774, 628] width 58 height 18
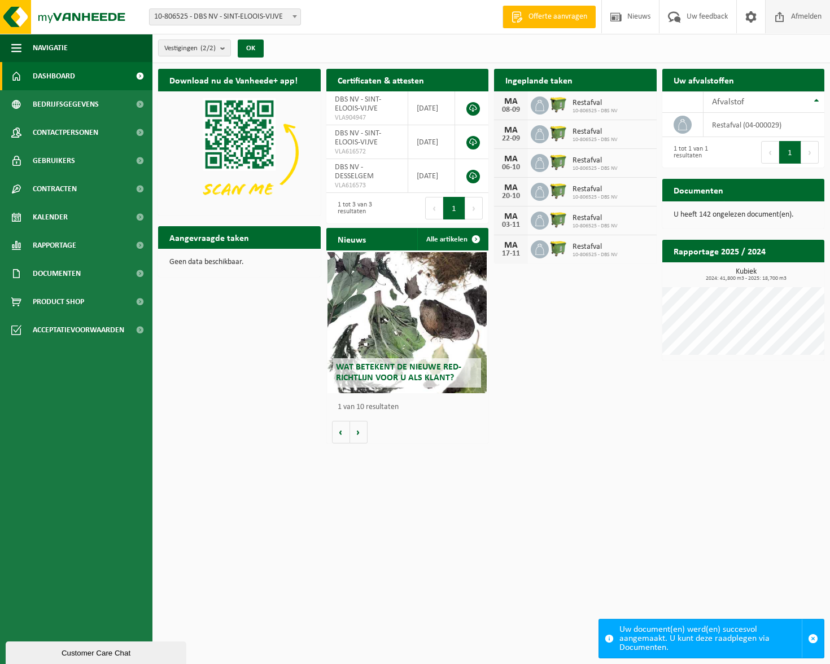
click at [797, 11] on span "Afmelden" at bounding box center [806, 16] width 36 height 33
